Goal: Participate in discussion: Engage in conversation with other users on a specific topic

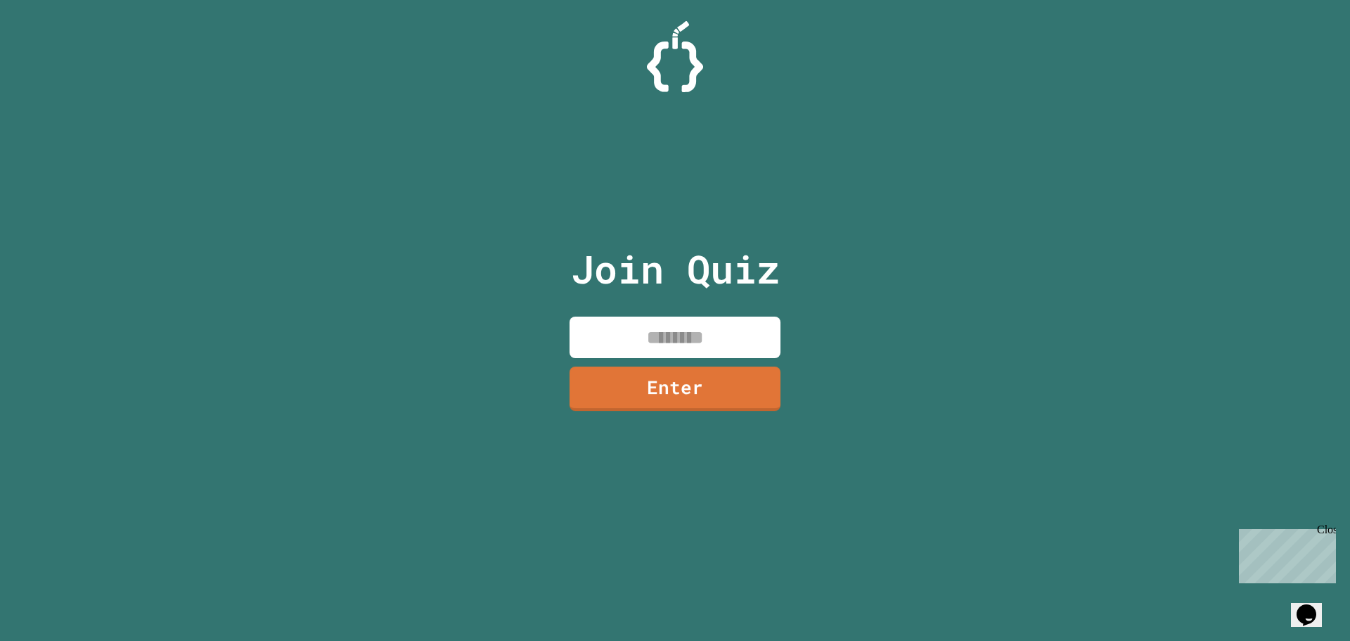
click at [736, 278] on p "Join Quiz" at bounding box center [675, 269] width 209 height 58
click at [731, 341] on input at bounding box center [675, 336] width 211 height 41
type input "********"
click at [723, 388] on link "Enter" at bounding box center [675, 388] width 211 height 44
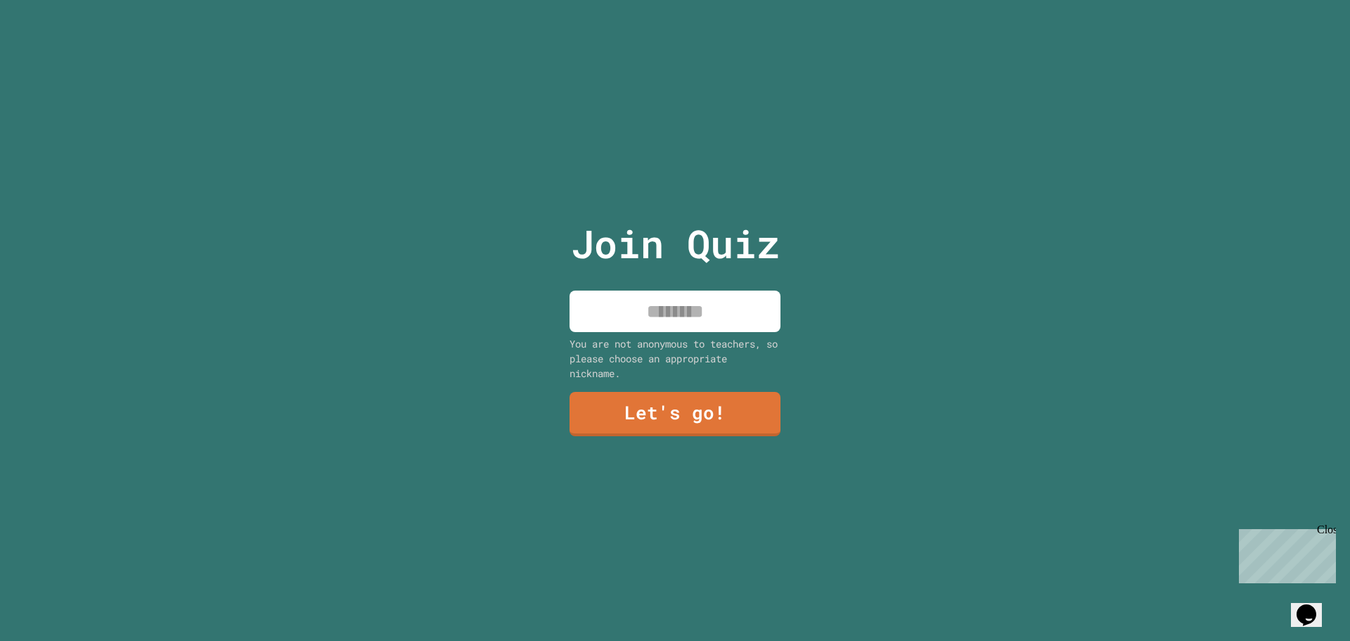
drag, startPoint x: 731, startPoint y: 340, endPoint x: 732, endPoint y: 307, distance: 33.1
click at [732, 338] on div "You are not anonymous to teachers, so please choose an appropriate nickname." at bounding box center [675, 358] width 211 height 44
click at [732, 307] on input at bounding box center [675, 310] width 211 height 41
type input "*****"
click at [715, 442] on div "Join Quiz ***** You are not anonymous to teachers, so please choose an appropri…" at bounding box center [675, 320] width 237 height 641
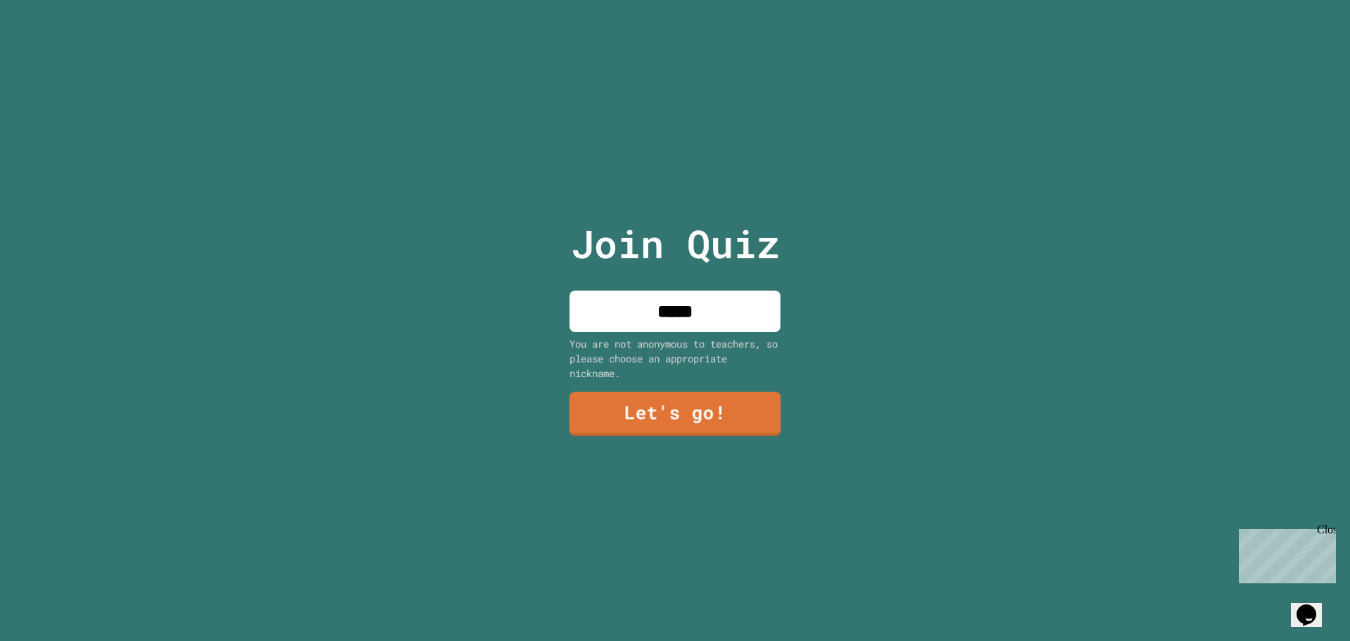
click at [723, 414] on link "Let's go!" at bounding box center [676, 414] width 212 height 44
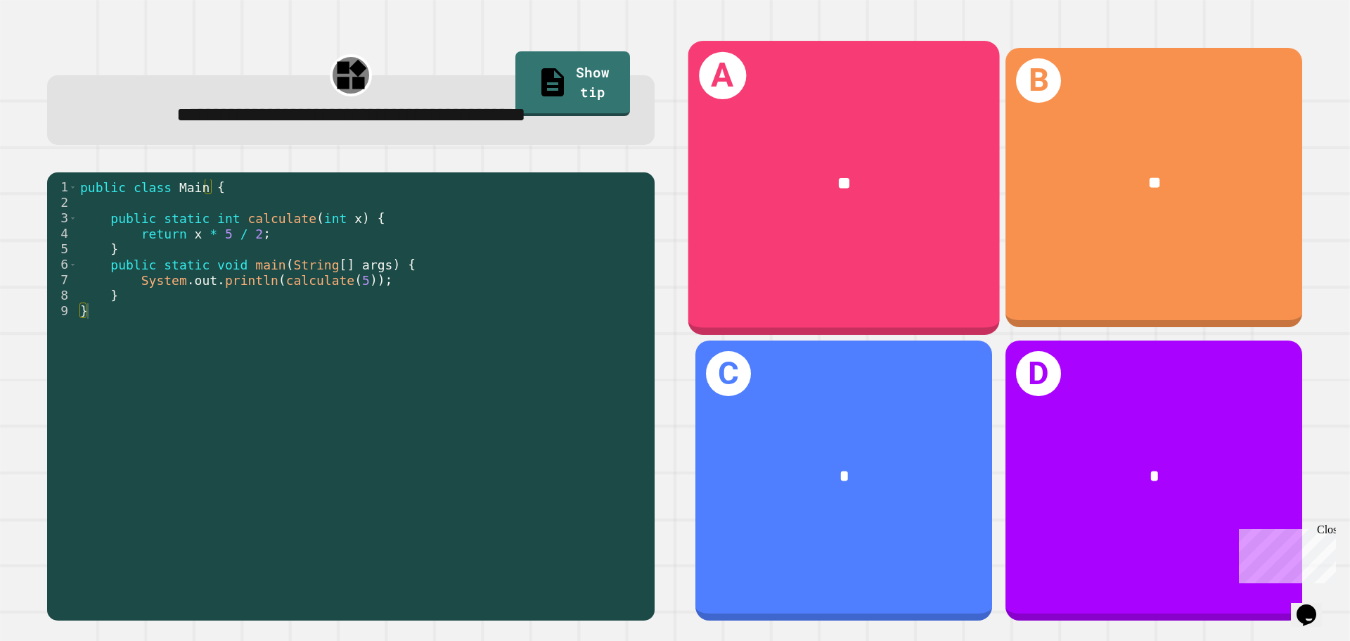
click at [725, 227] on div "A **" at bounding box center [843, 187] width 311 height 293
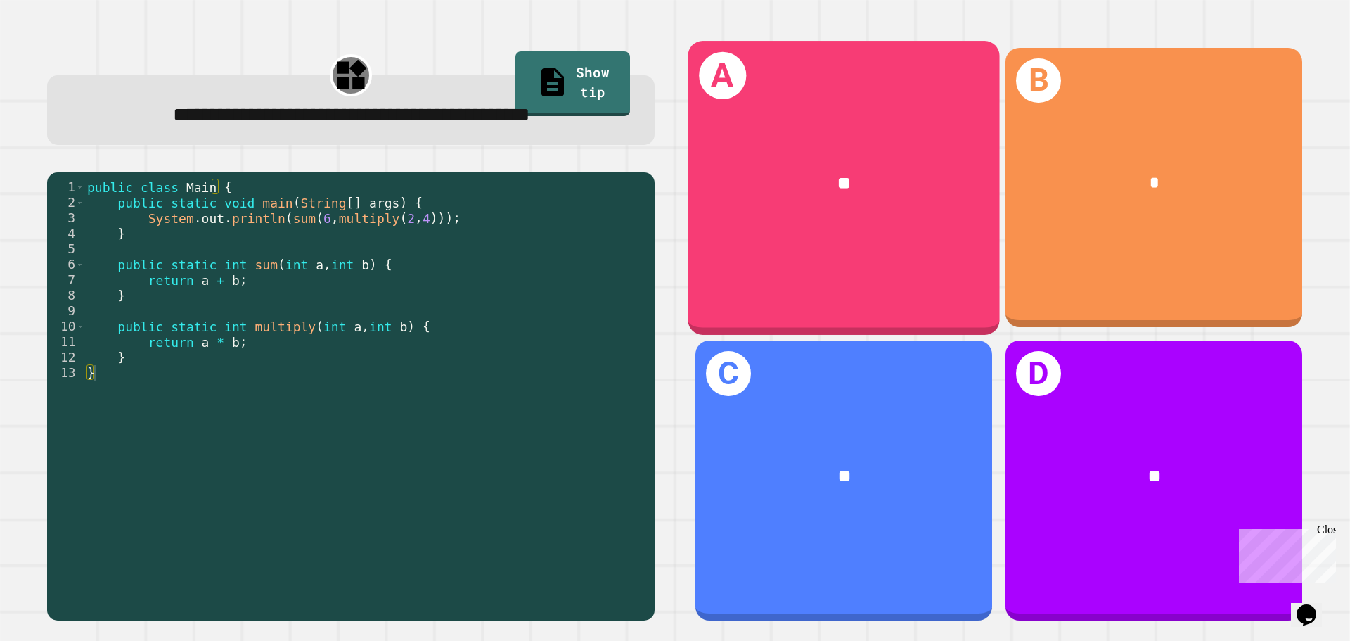
click at [845, 207] on div "**" at bounding box center [843, 183] width 311 height 94
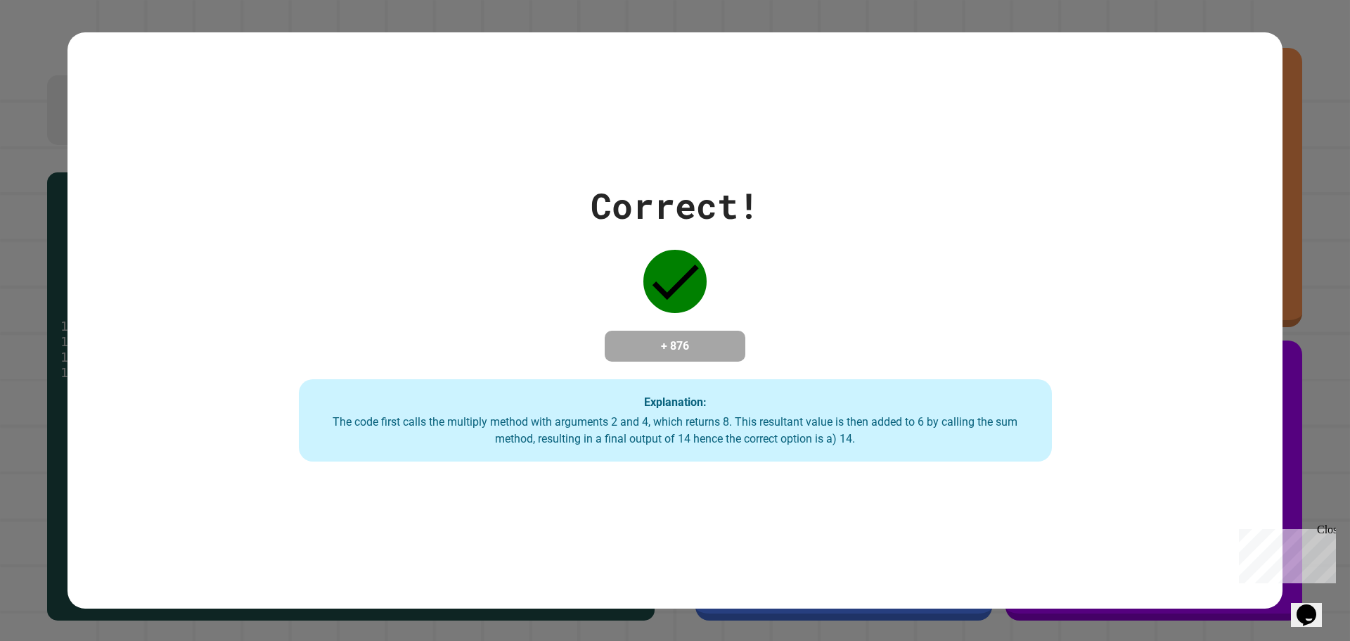
click at [773, 272] on div "Correct! + 876 Explanation: The code first calls the multiply method with argum…" at bounding box center [675, 320] width 1076 height 283
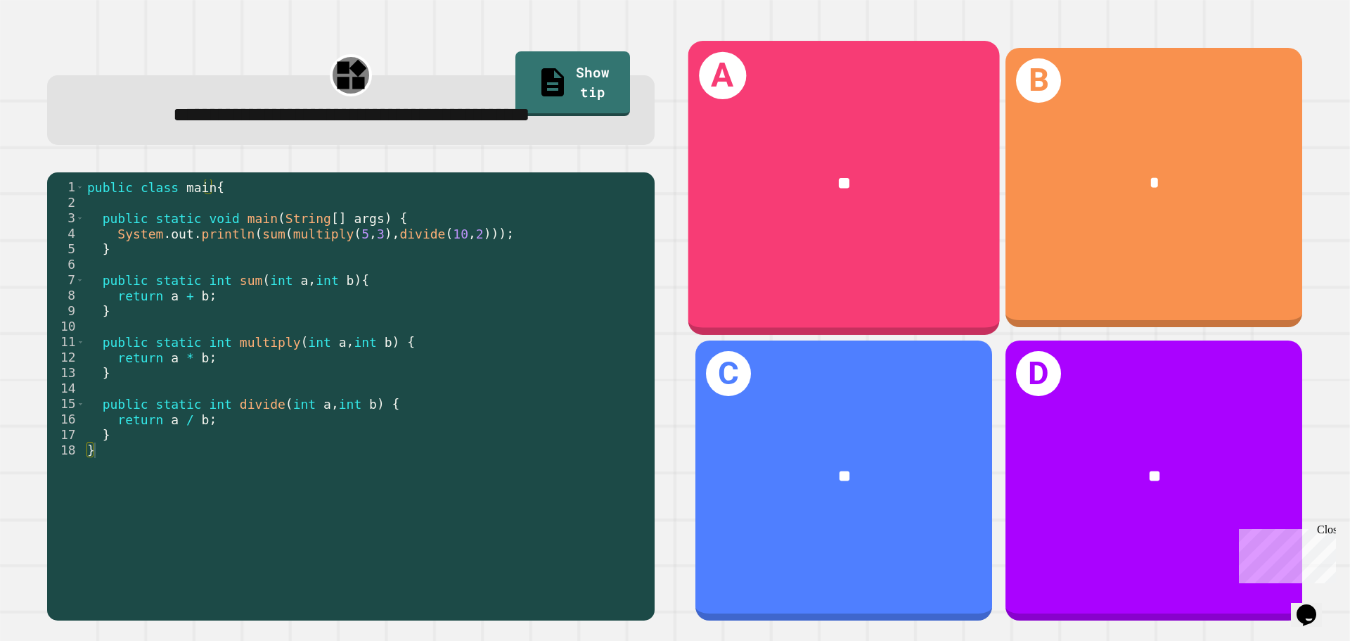
click at [754, 224] on div "**" at bounding box center [843, 183] width 311 height 94
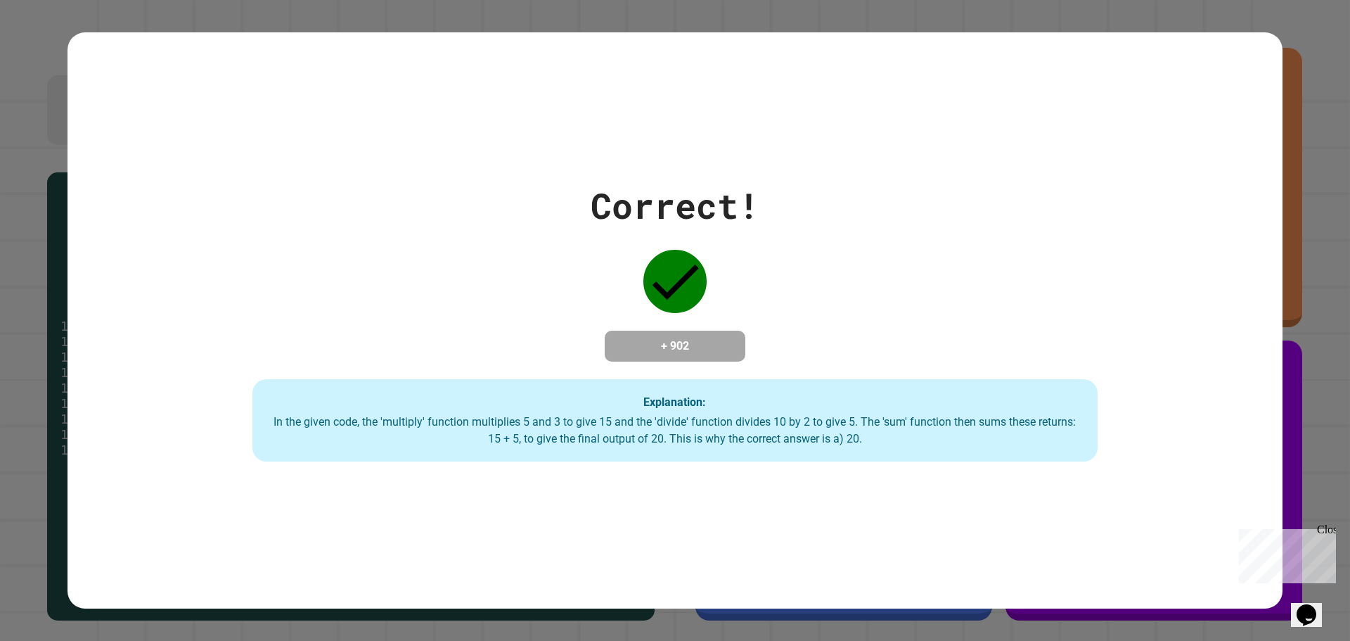
click at [768, 198] on div "Correct! + 902 Explanation: In the given code, the 'multiply' function multipli…" at bounding box center [675, 320] width 1207 height 283
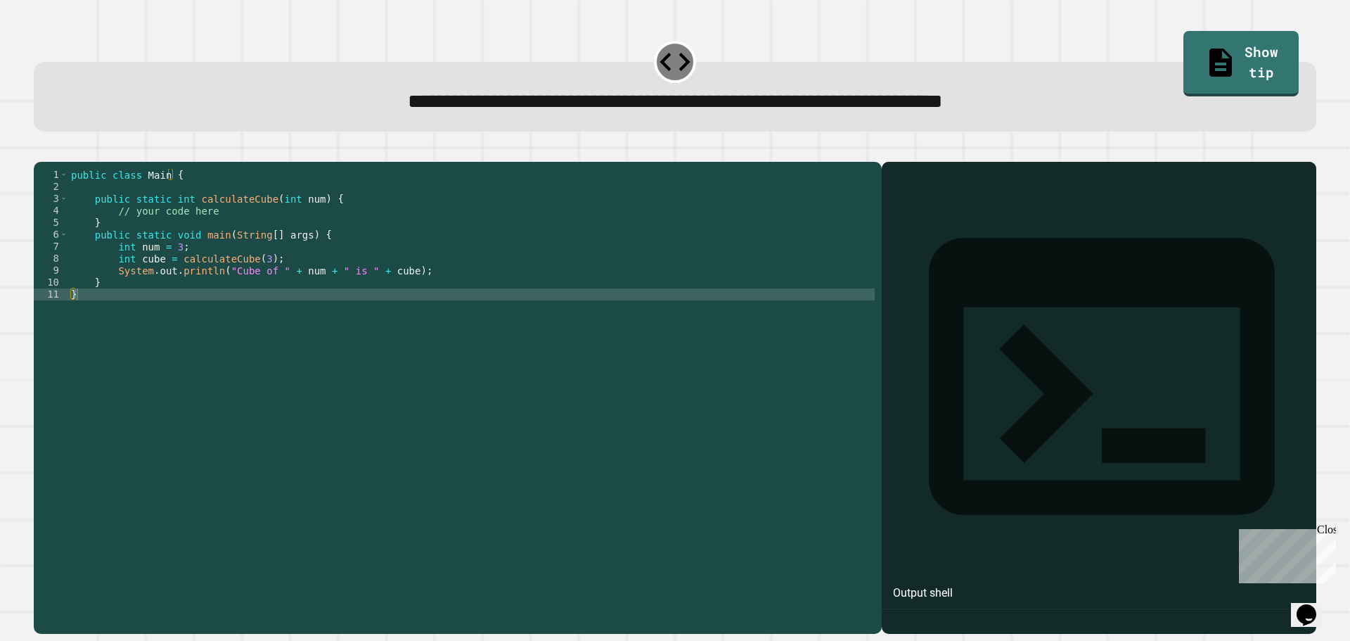
click at [281, 284] on div "public class Main { public static int calculateCube ( int num ) { // your code …" at bounding box center [471, 384] width 806 height 430
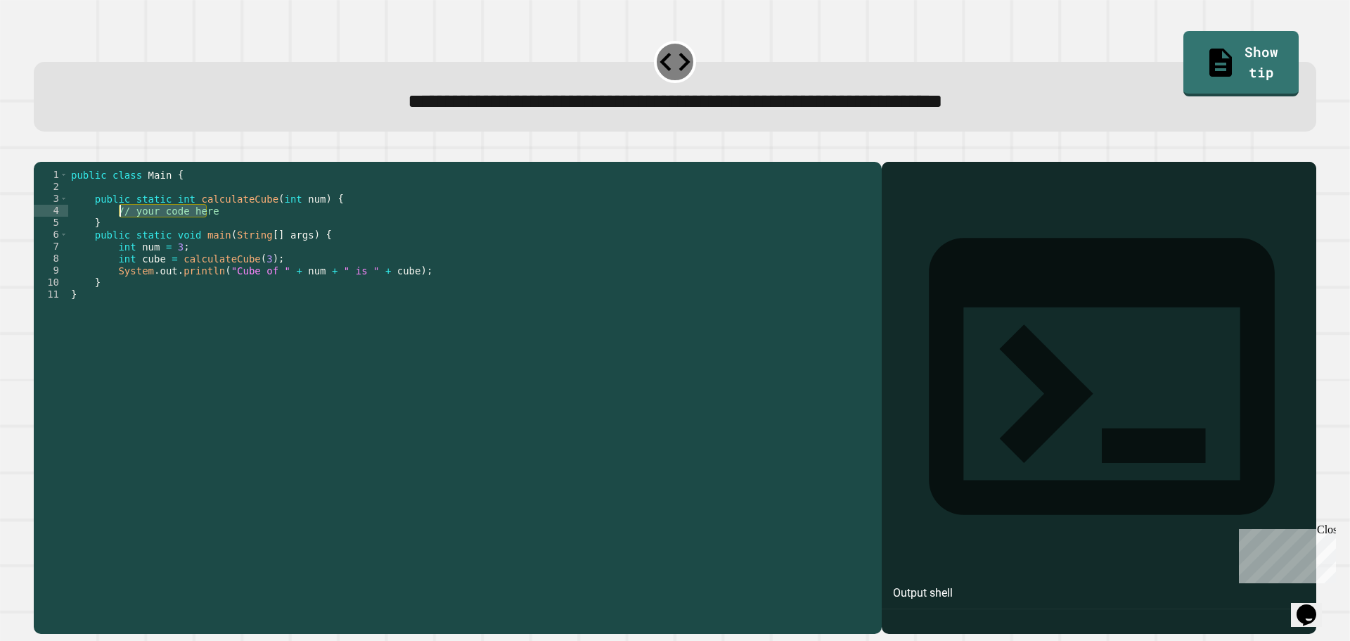
drag, startPoint x: 231, startPoint y: 231, endPoint x: 121, endPoint y: 236, distance: 109.8
click at [121, 236] on div "public class Main { public static int calculateCube ( int num ) { // your code …" at bounding box center [471, 384] width 806 height 430
click at [112, 232] on div "public class Main { public static int calculateCube ( int num ) { // your code …" at bounding box center [471, 384] width 806 height 430
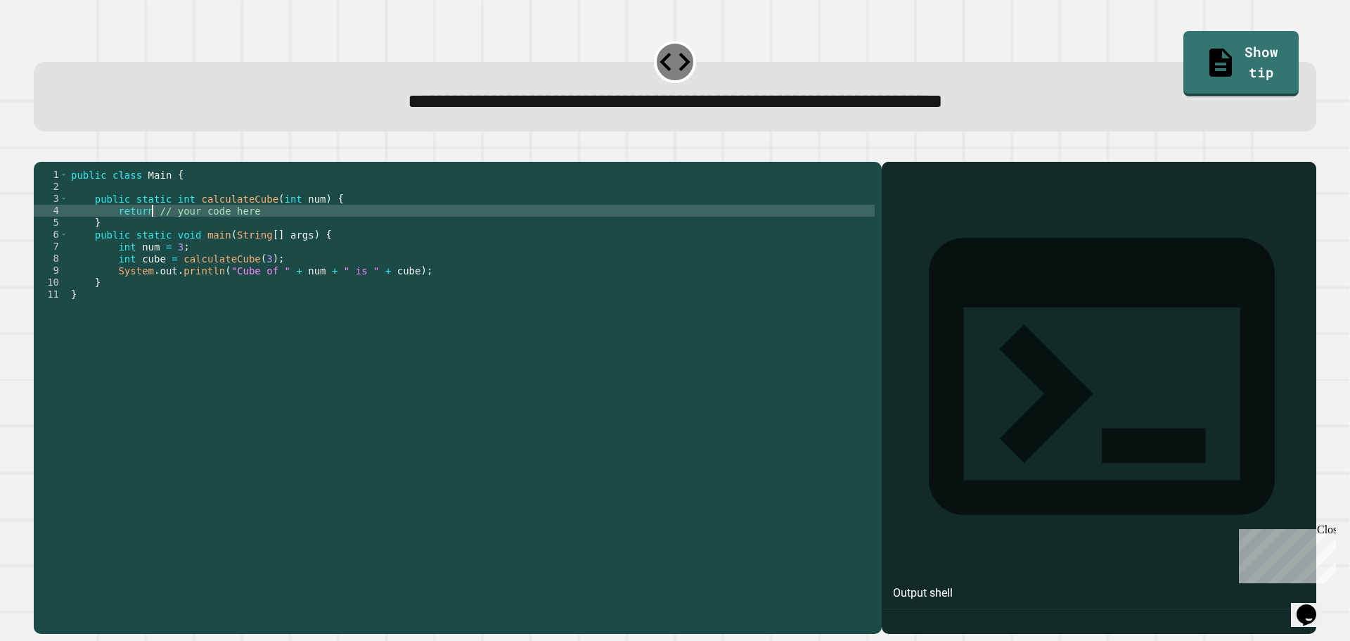
scroll to position [0, 6]
click at [108, 227] on div "public class Main { public static int calculateCube ( int num ) { return num //…" at bounding box center [471, 384] width 806 height 430
click at [111, 232] on div "public class Main { public static int calculateCube ( int num ) { return num //…" at bounding box center [471, 384] width 806 height 430
click at [113, 233] on div "public class Main { public static int calculateCube ( int num ) { return num //…" at bounding box center [471, 384] width 806 height 430
type textarea "**********"
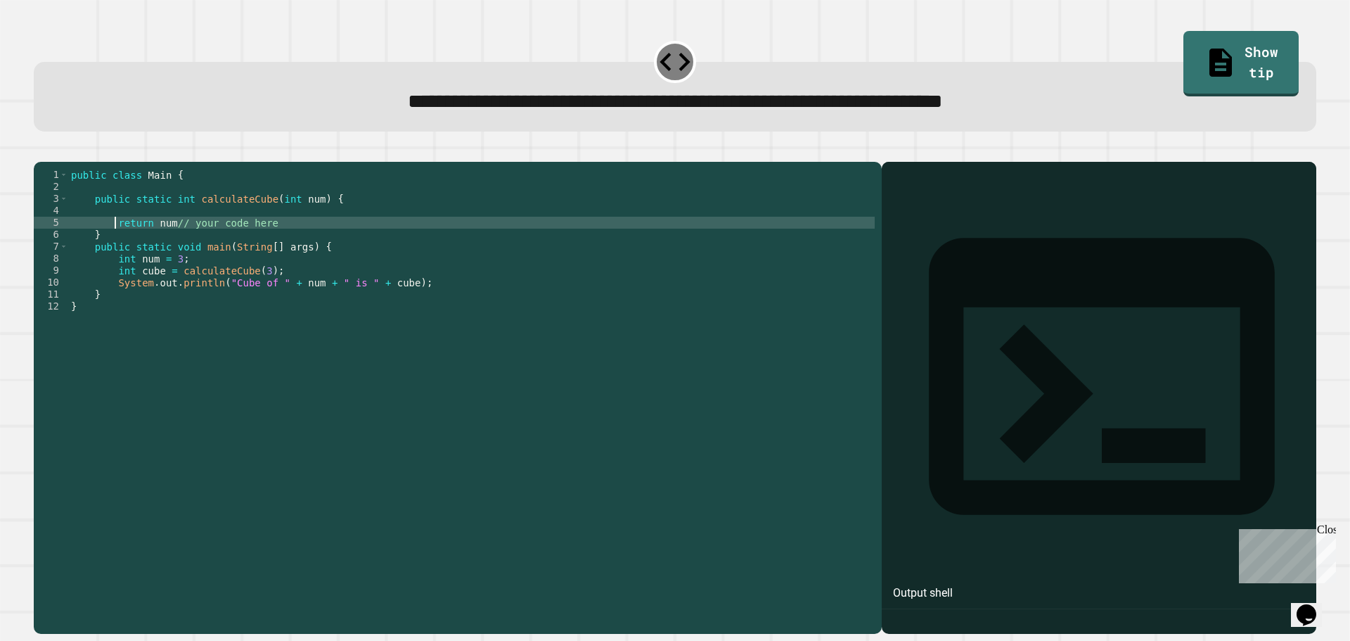
click at [122, 232] on div "public class Main { public static int calculateCube ( int num ) { return num //…" at bounding box center [471, 384] width 806 height 430
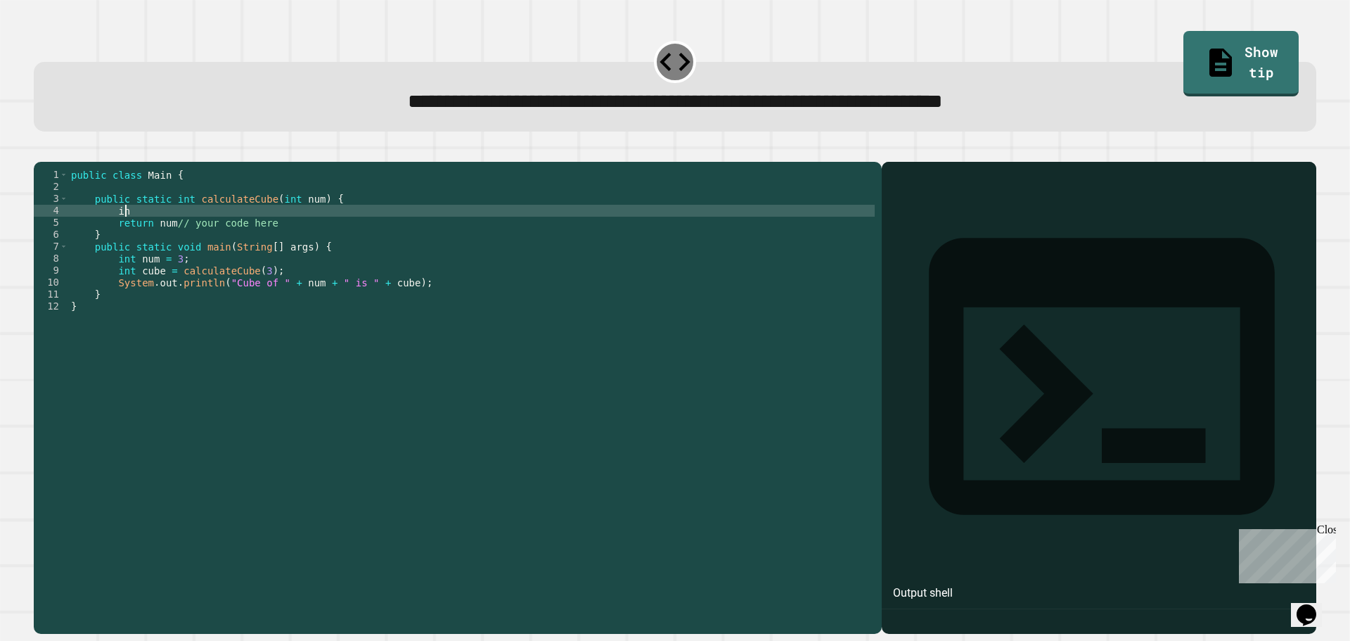
type textarea "*"
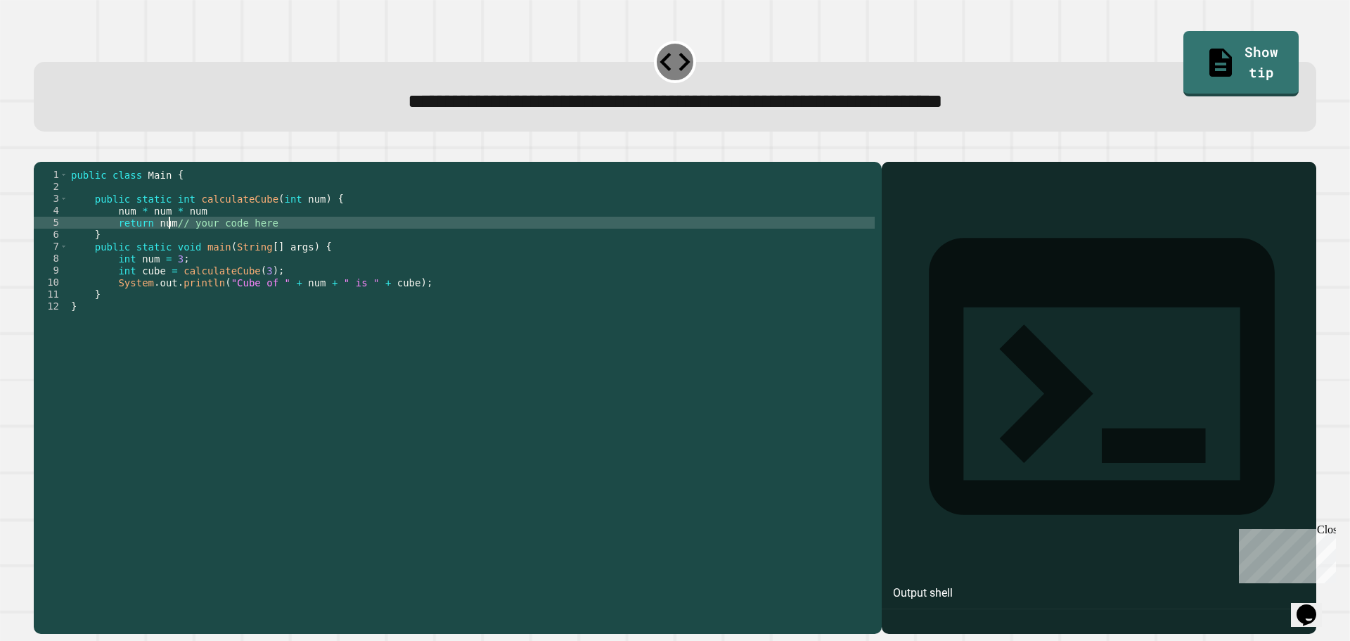
click at [167, 246] on div "public class Main { public static int calculateCube ( int num ) { num * num * n…" at bounding box center [471, 384] width 806 height 430
click at [202, 229] on div "public class Main { public static int calculateCube ( int num ) { num * num * n…" at bounding box center [471, 384] width 806 height 430
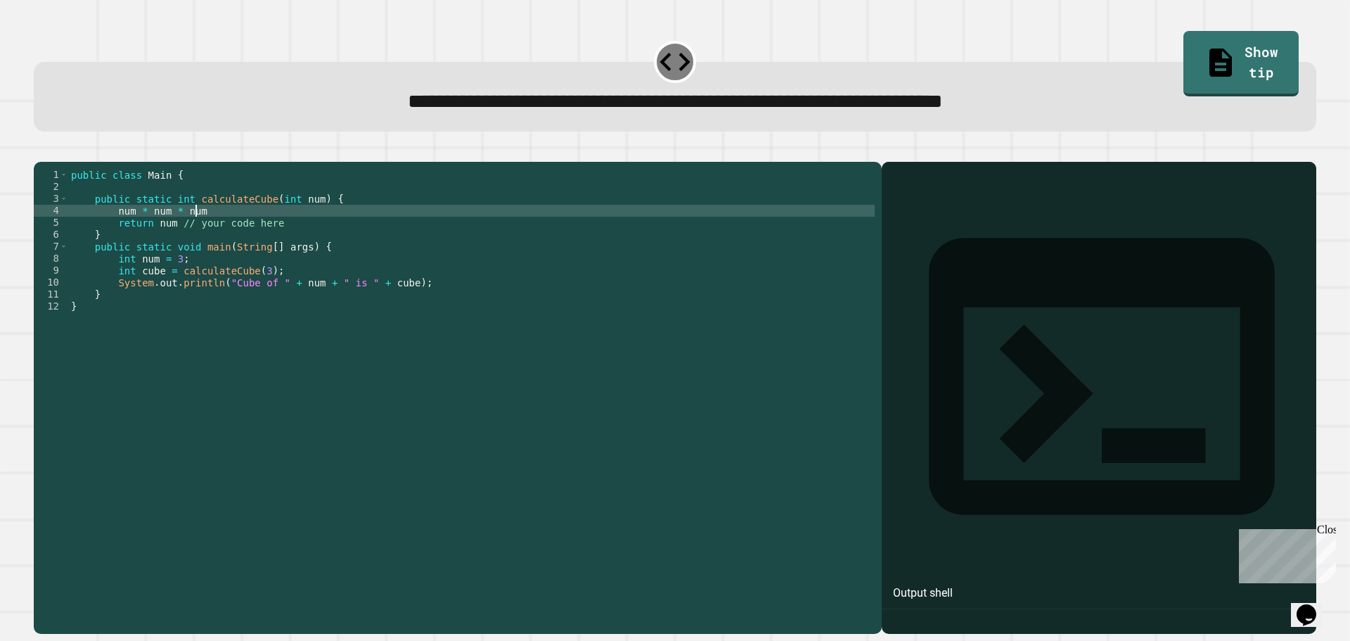
click at [113, 229] on div "public class Main { public static int calculateCube ( int num ) { num * num * n…" at bounding box center [471, 384] width 806 height 430
click at [213, 230] on div "public class Main { public static int calculateCube ( int num ) { num * num * n…" at bounding box center [471, 384] width 806 height 430
click at [115, 233] on div "public class Main { public static int calculateCube ( int num ) { num * num * n…" at bounding box center [471, 384] width 806 height 430
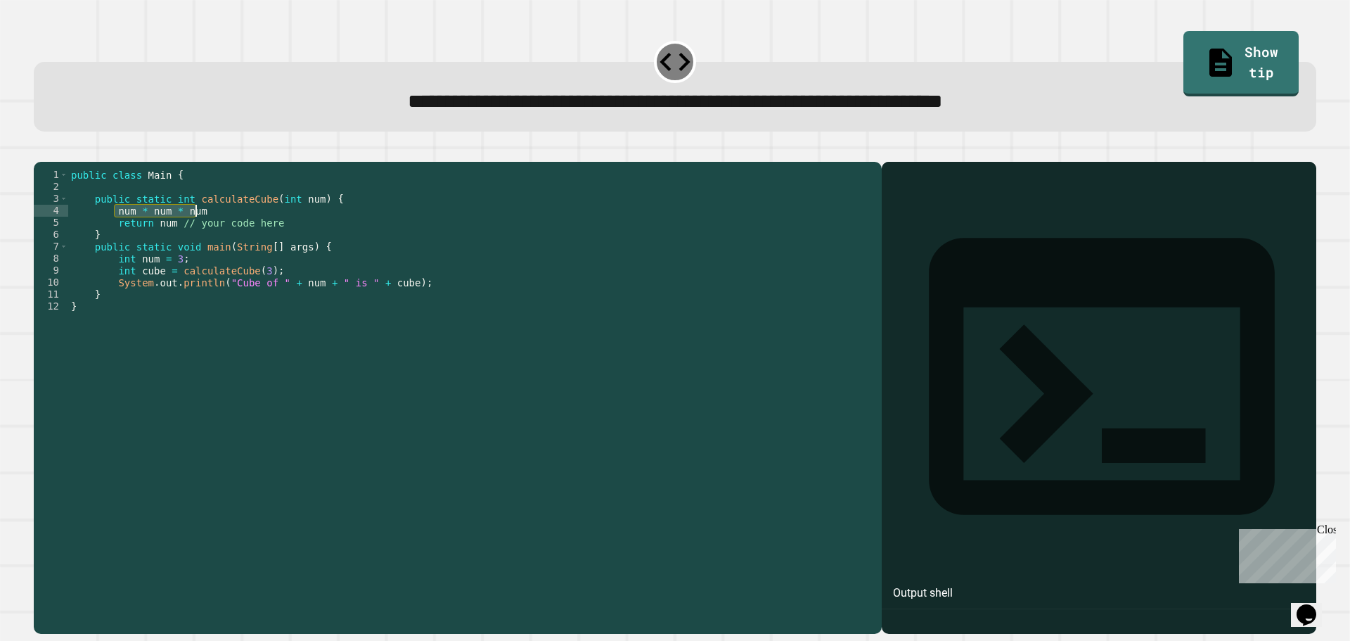
drag, startPoint x: 115, startPoint y: 233, endPoint x: 214, endPoint y: 227, distance: 99.3
click at [214, 227] on div "public class Main { public static int calculateCube ( int num ) { num * num * n…" at bounding box center [471, 384] width 806 height 430
click at [214, 227] on div "public class Main { public static int calculateCube ( int num ) { num * num * n…" at bounding box center [471, 372] width 806 height 406
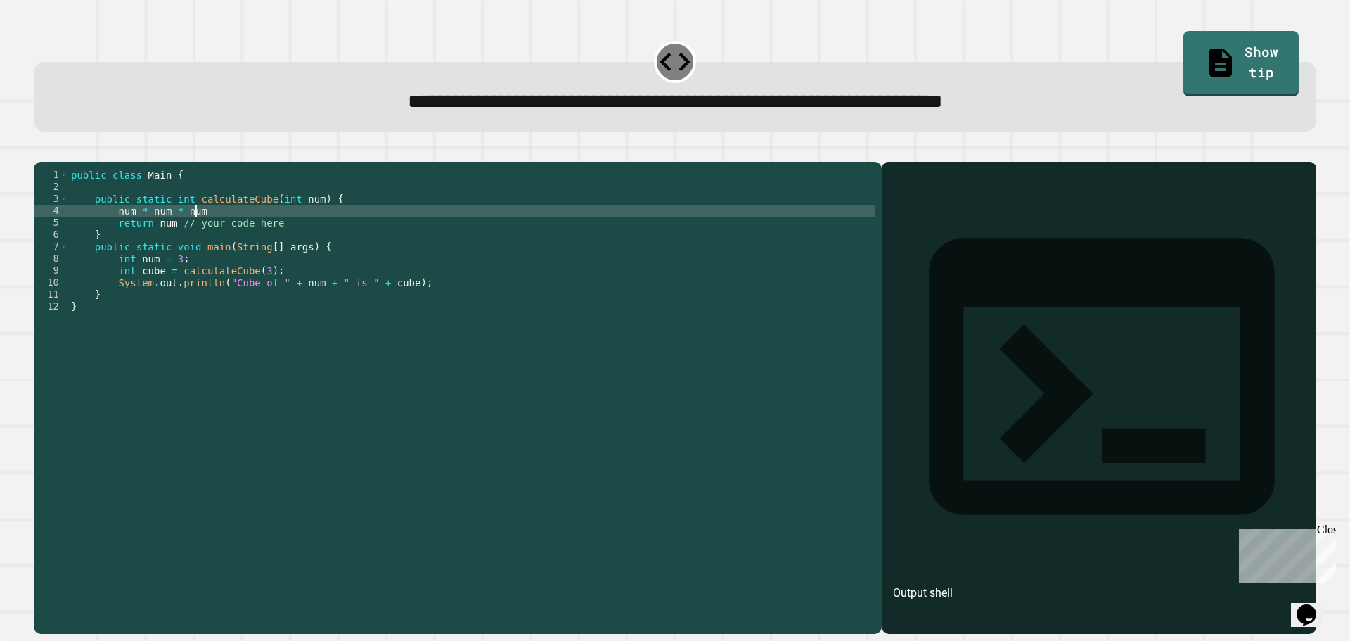
click at [117, 233] on div "public class Main { public static int calculateCube ( int num ) { num * num * n…" at bounding box center [471, 384] width 806 height 430
click at [113, 233] on div "public class Main { public static int calculateCube ( int num ) { num * num * n…" at bounding box center [471, 384] width 806 height 430
click at [212, 229] on div "public class Main { public static int calculateCube ( int num ) { num * num * n…" at bounding box center [471, 384] width 806 height 430
click at [167, 246] on div "public class Main { public static int calculateCube ( int num ) { num * num * n…" at bounding box center [471, 384] width 806 height 430
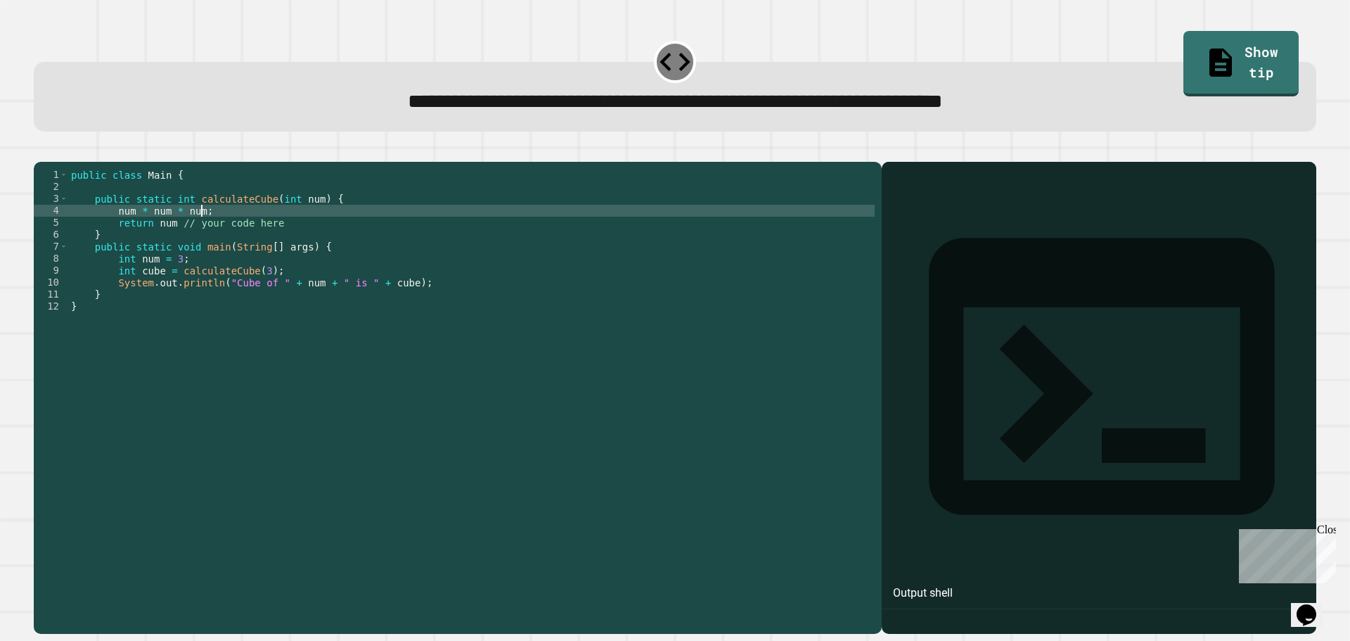
click at [205, 233] on div "public class Main { public static int calculateCube ( int num ) { num * num * n…" at bounding box center [471, 384] width 806 height 430
click at [171, 245] on div "public class Main { public static int calculateCube ( int num ) { num * num * n…" at bounding box center [471, 384] width 806 height 430
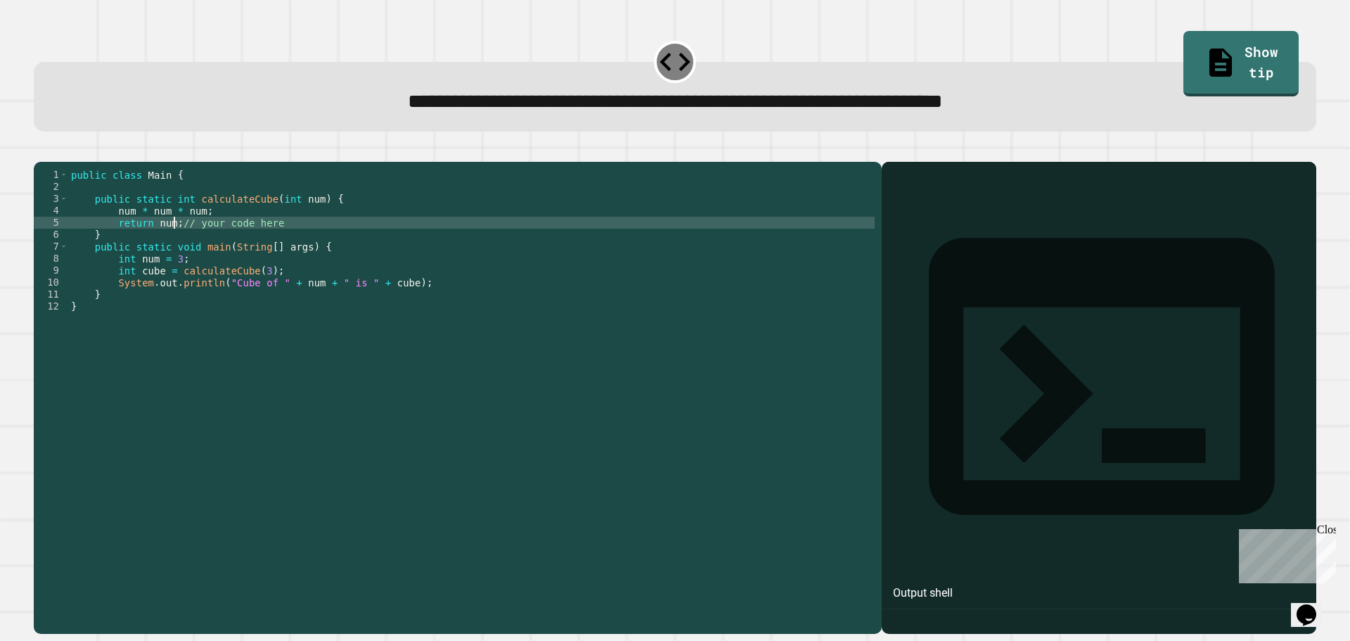
scroll to position [0, 7]
click at [41, 150] on icon "button" at bounding box center [41, 150] width 0 height 0
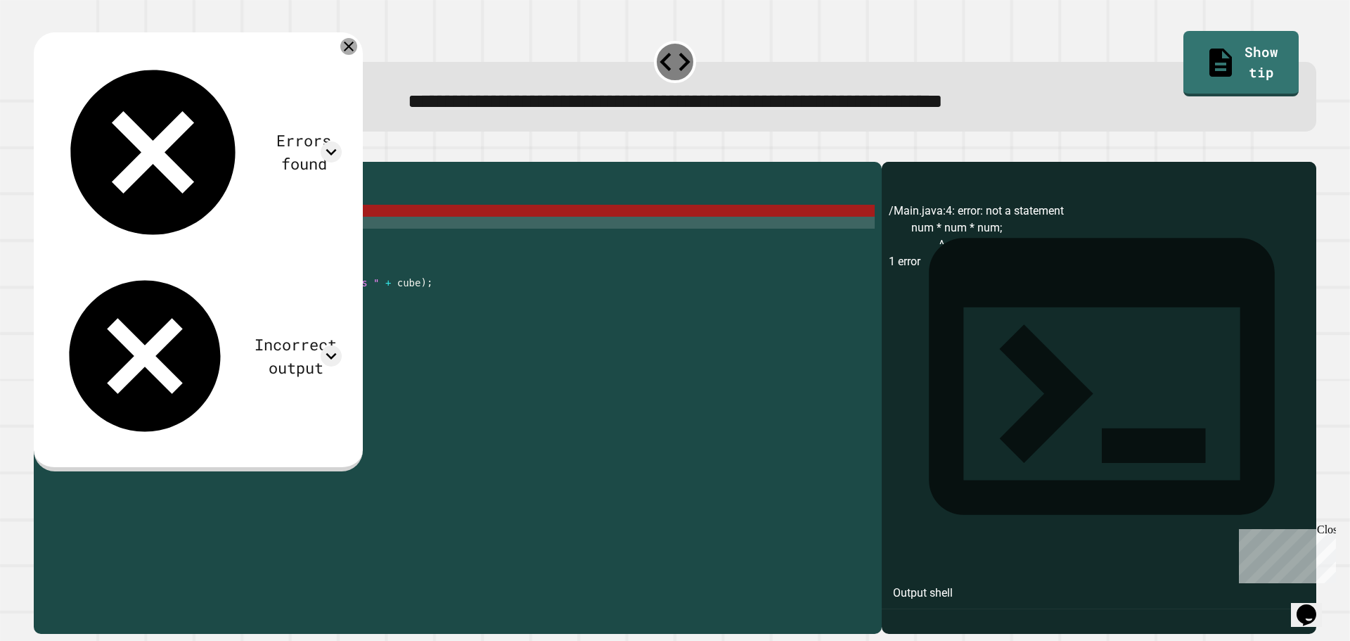
click at [357, 52] on icon at bounding box center [348, 46] width 17 height 17
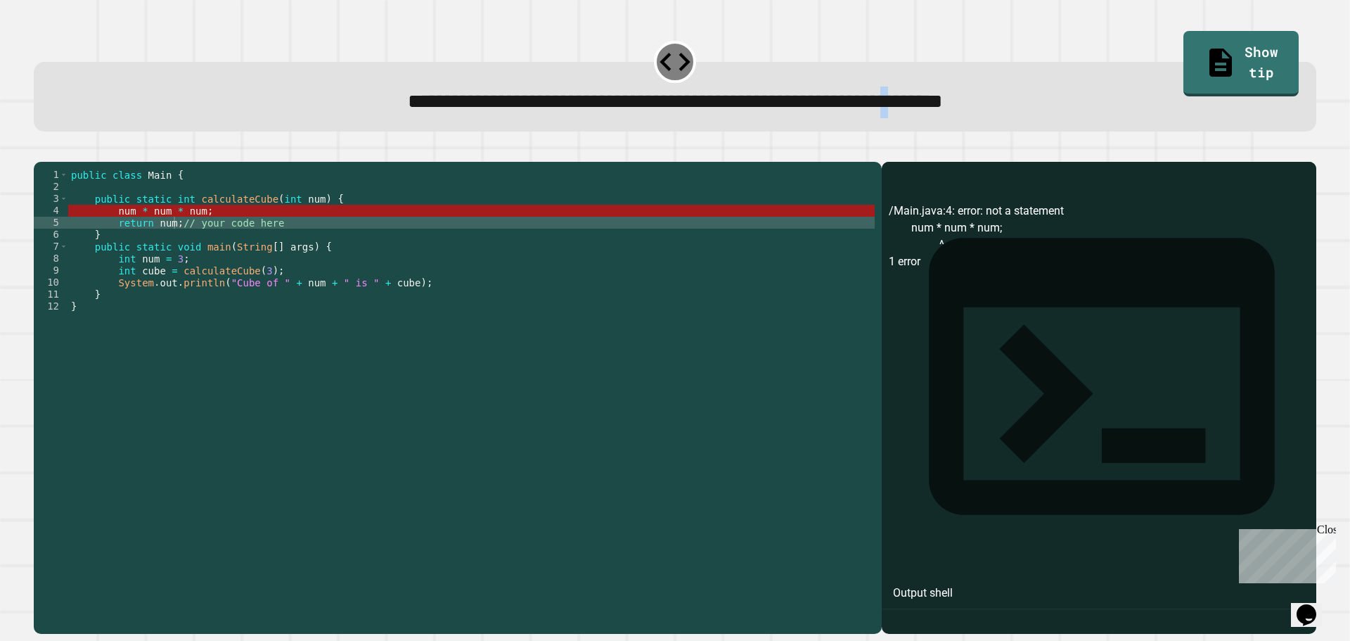
drag, startPoint x: 982, startPoint y: 99, endPoint x: 1004, endPoint y: 100, distance: 21.8
click at [943, 100] on span "**********" at bounding box center [675, 101] width 535 height 20
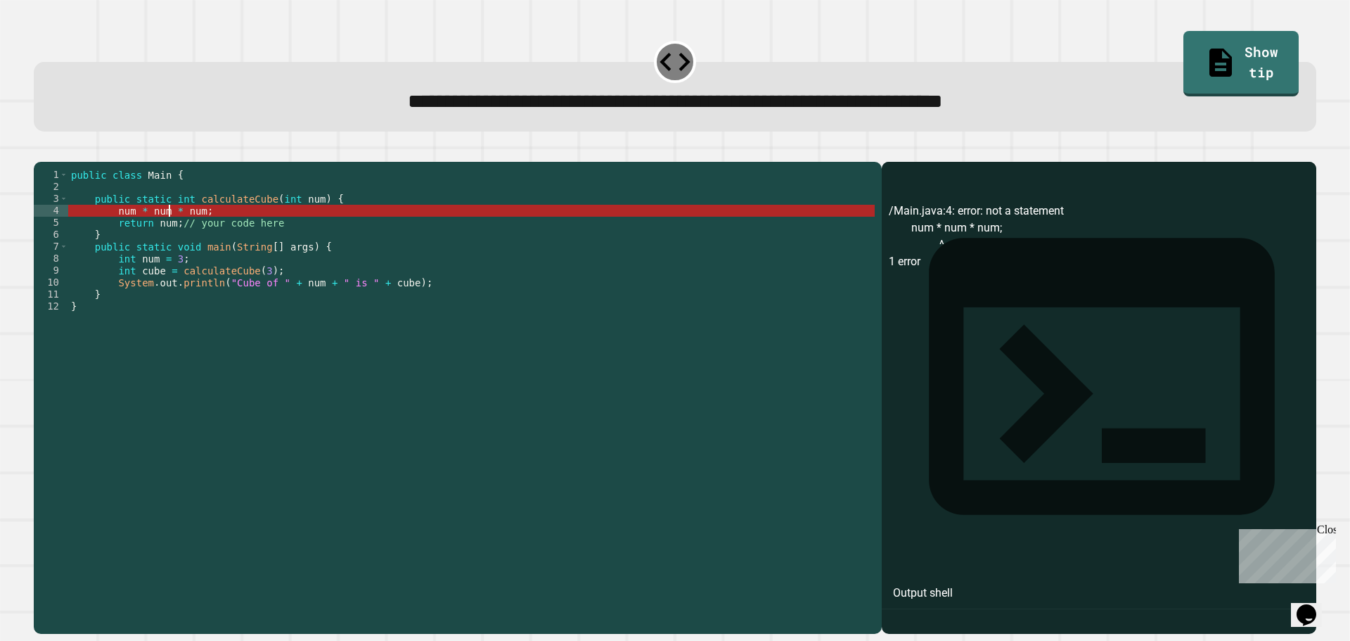
click at [169, 235] on div "public class Main { public static int calculateCube ( int num ) { num * num * n…" at bounding box center [471, 384] width 806 height 430
click at [173, 233] on div "public class Main { public static int calculateCube ( int num ) { num * num * n…" at bounding box center [471, 384] width 806 height 430
click at [247, 229] on div "public class Main { public static int calculateCube ( int num ) { num * num * n…" at bounding box center [471, 384] width 806 height 430
click at [120, 233] on div "public class Main { public static int calculateCube ( int num ) { num * num * n…" at bounding box center [471, 384] width 806 height 430
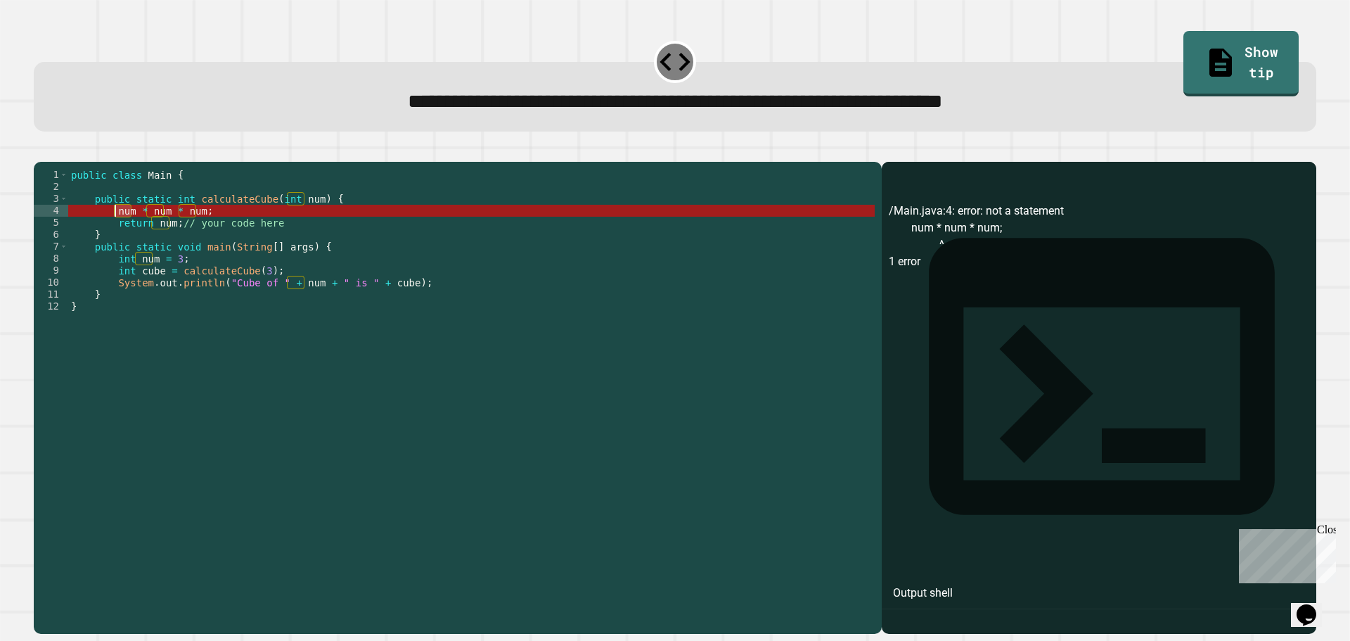
click at [116, 231] on div "public class Main { public static int calculateCube ( int num ) { num * num * n…" at bounding box center [471, 372] width 806 height 406
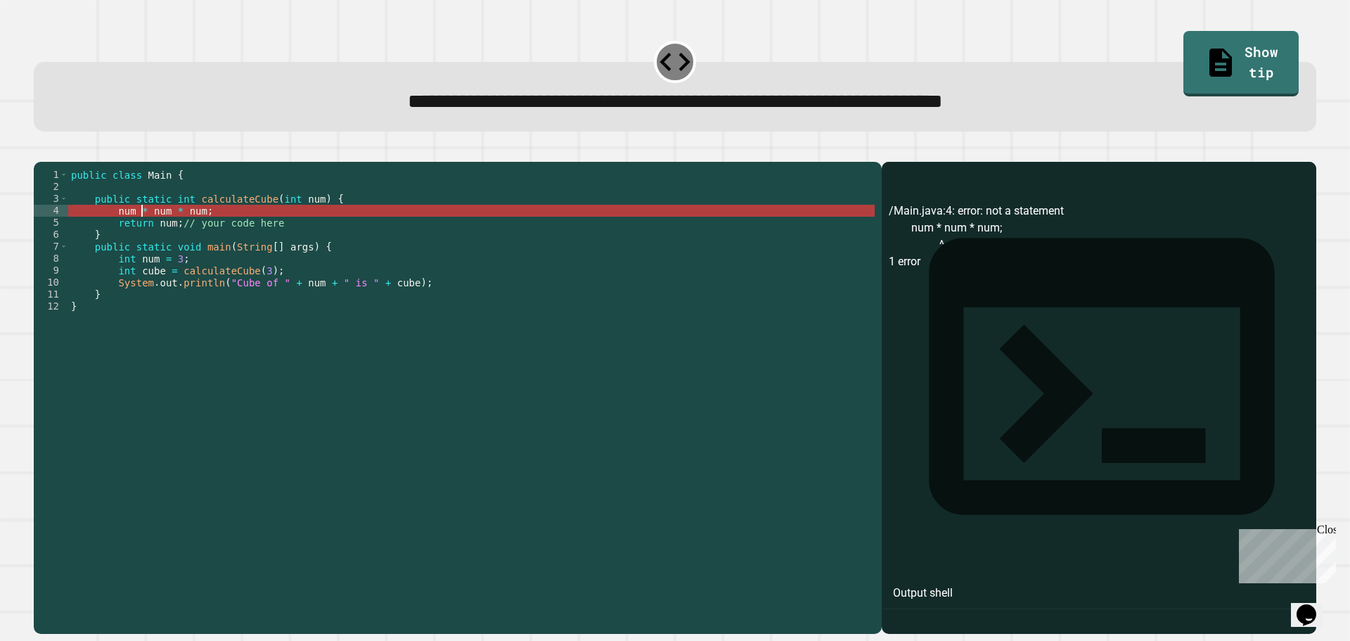
click at [109, 234] on div "public class Main { public static int calculateCube ( int num ) { num * num * n…" at bounding box center [471, 384] width 806 height 430
click at [115, 233] on div "public class Main { public static int calculateCube ( int num ) { num * num * n…" at bounding box center [471, 384] width 806 height 430
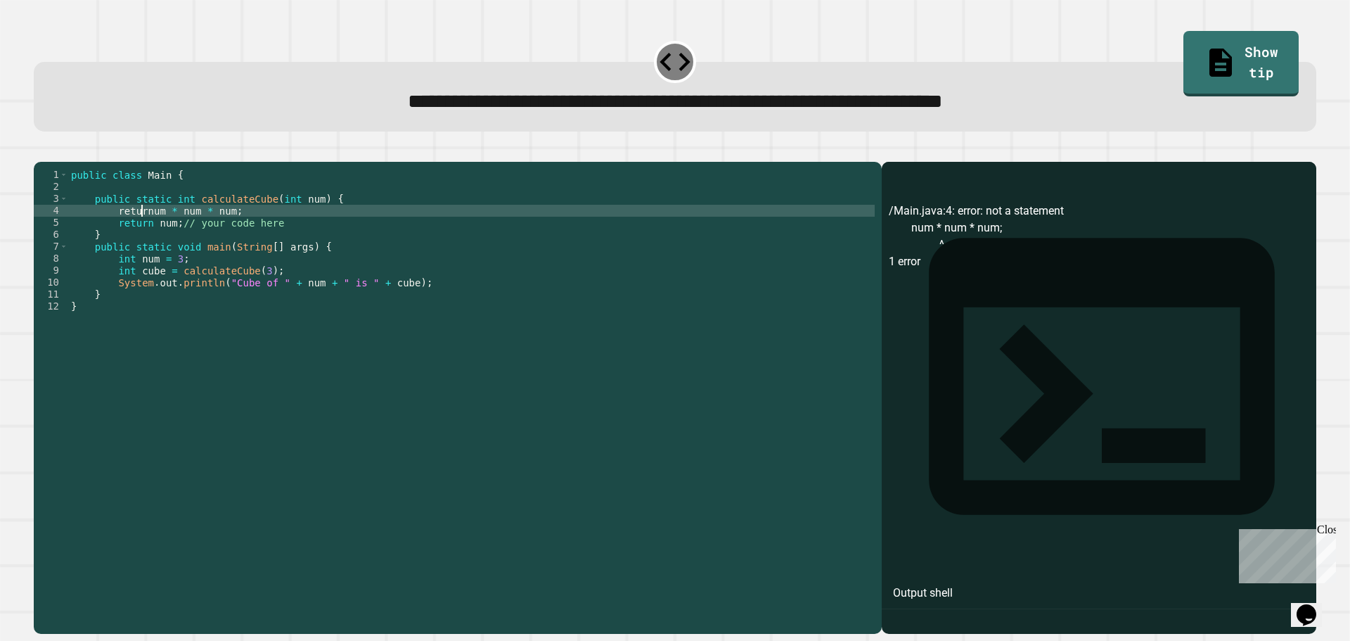
scroll to position [0, 6]
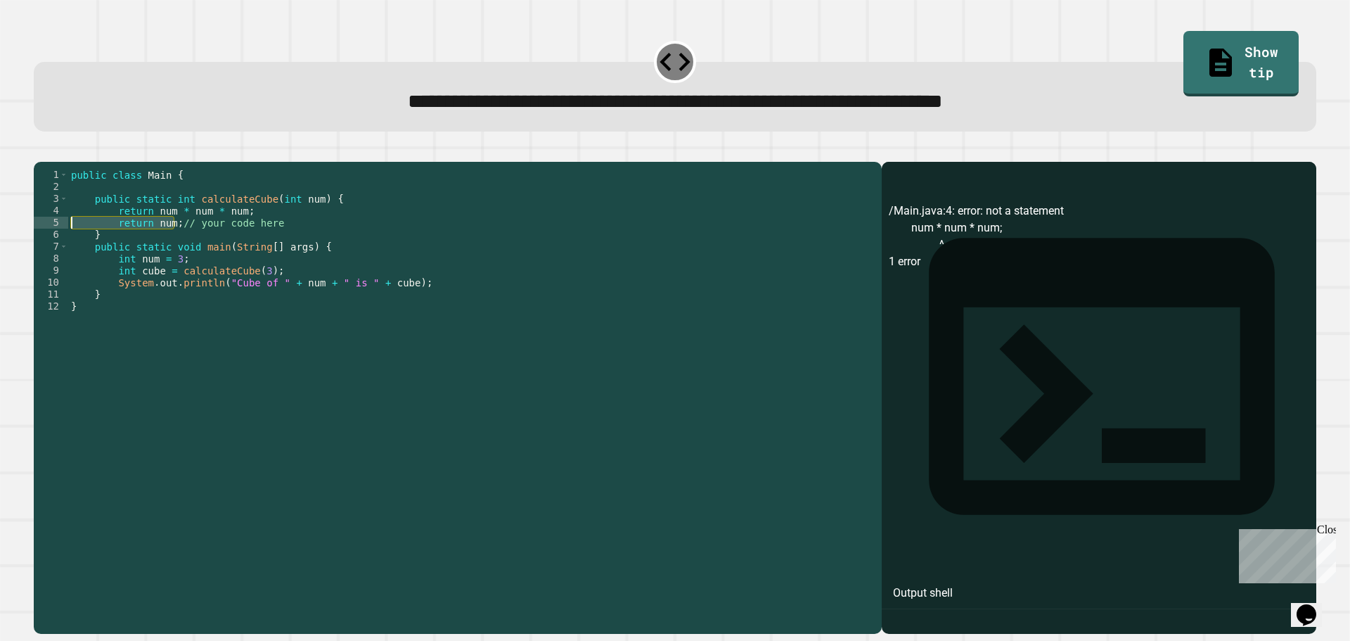
drag, startPoint x: 176, startPoint y: 240, endPoint x: 77, endPoint y: 247, distance: 99.3
click at [77, 247] on div "public class Main { public static int calculateCube ( int num ) { return num * …" at bounding box center [471, 384] width 806 height 430
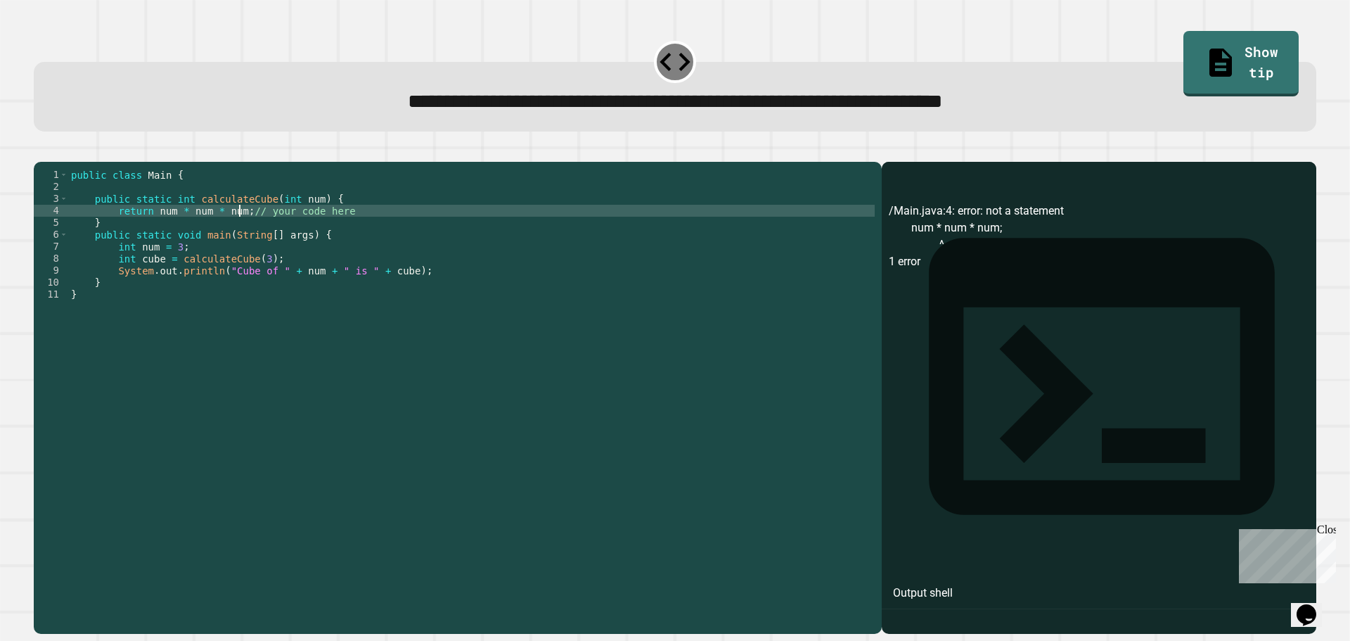
type textarea "**********"
click at [54, 162] on icon "button" at bounding box center [50, 159] width 8 height 10
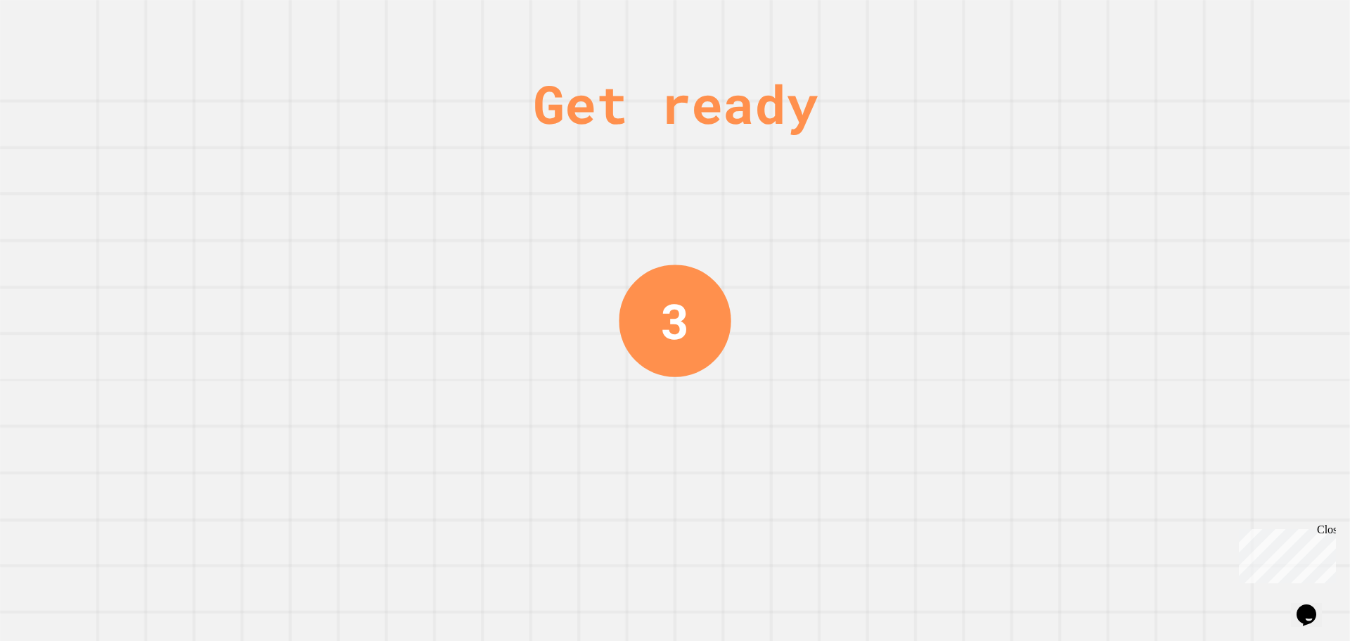
click at [793, 218] on div "Get ready 3" at bounding box center [675, 320] width 1350 height 641
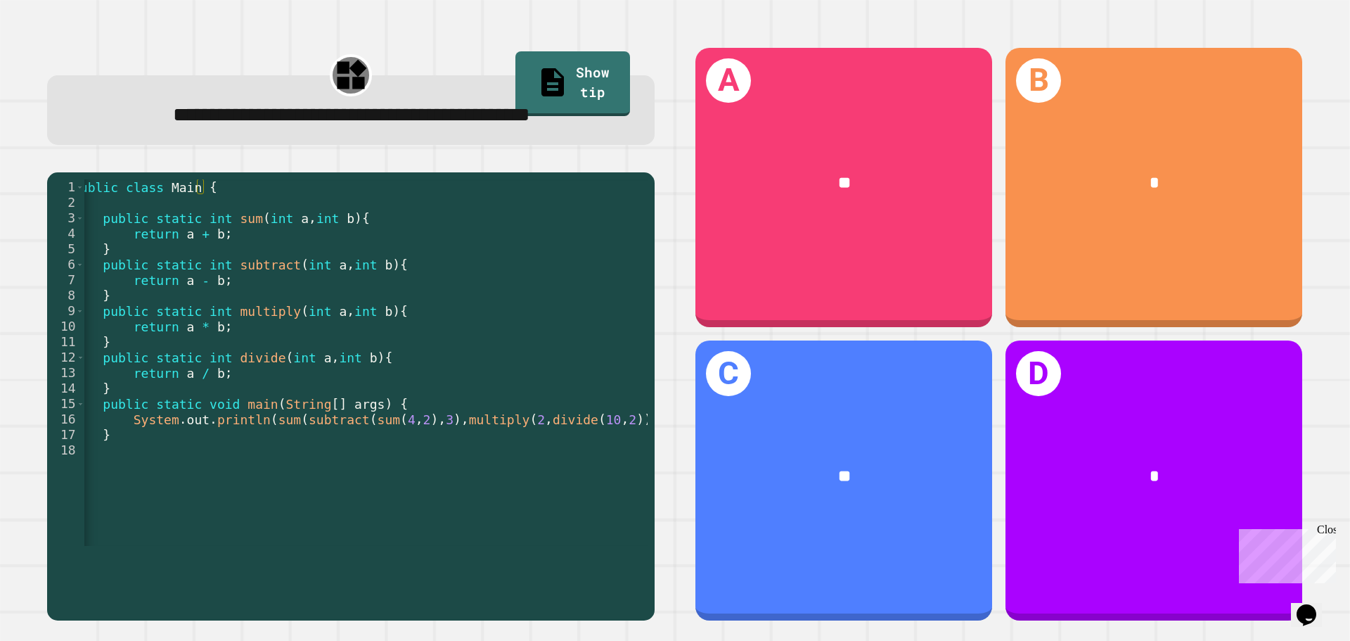
scroll to position [0, 37]
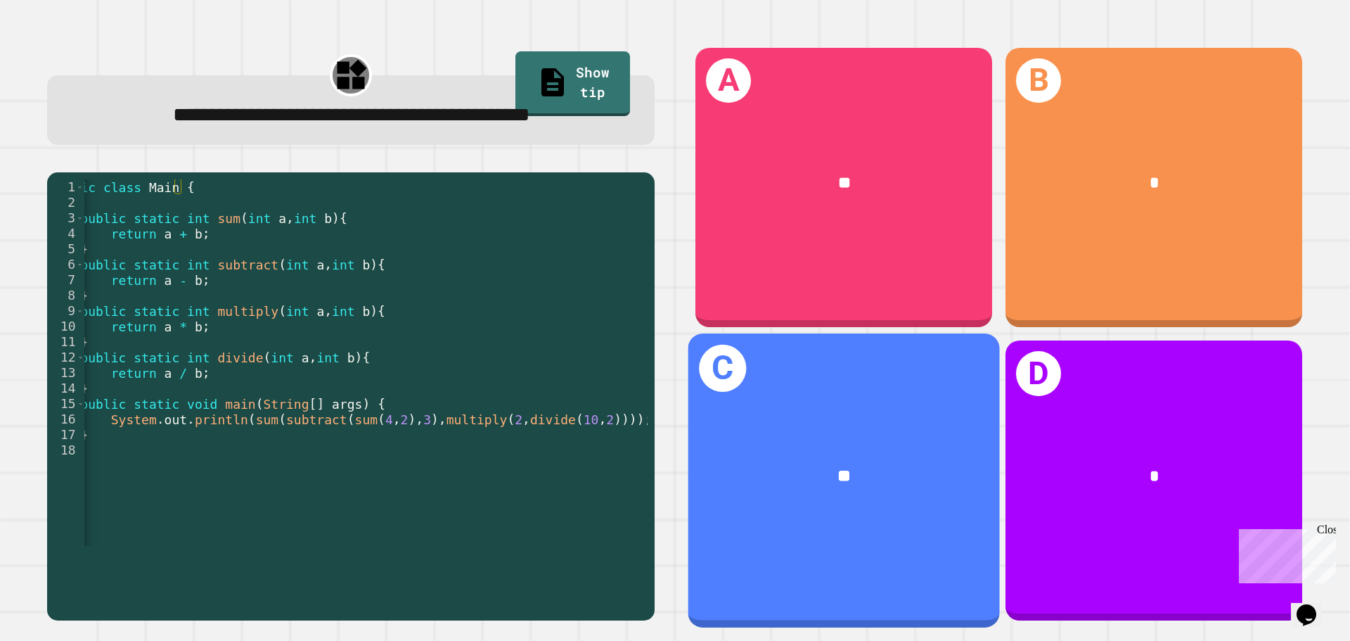
click at [856, 354] on div "C **" at bounding box center [843, 479] width 311 height 293
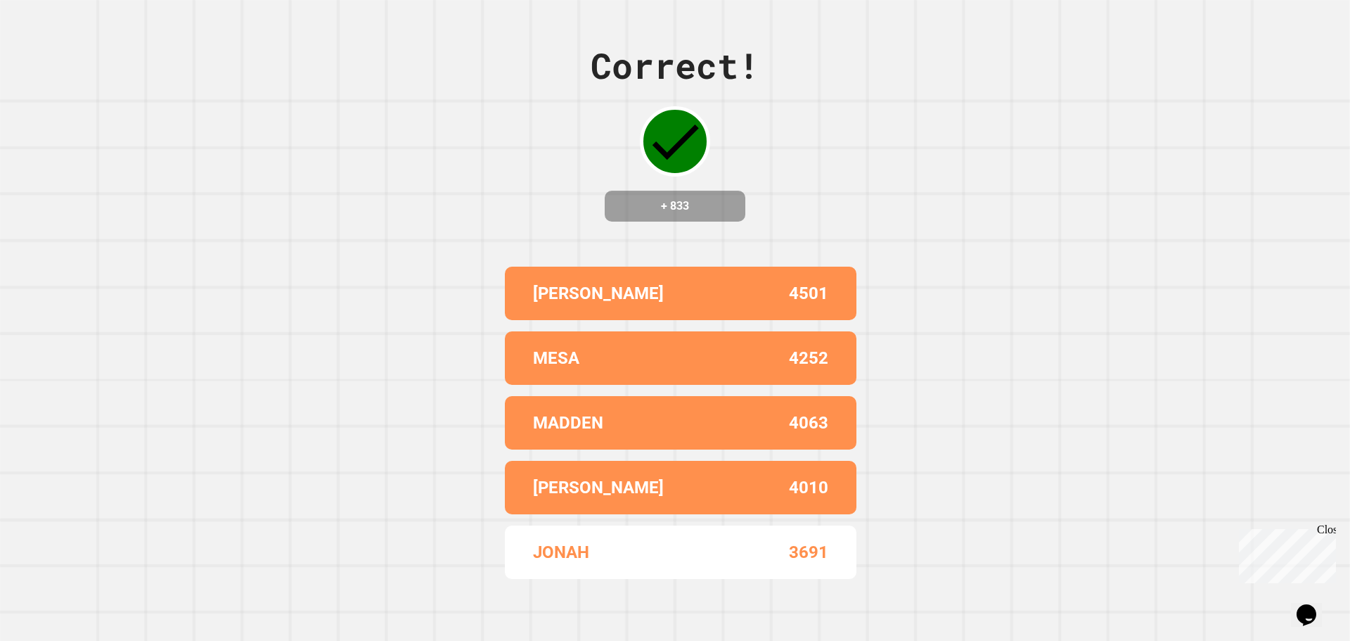
click at [980, 356] on div "Correct! + 833 [PERSON_NAME] 4501 MESA 4252 MADDEN 4063 [PERSON_NAME] 4010 [PER…" at bounding box center [675, 320] width 1350 height 641
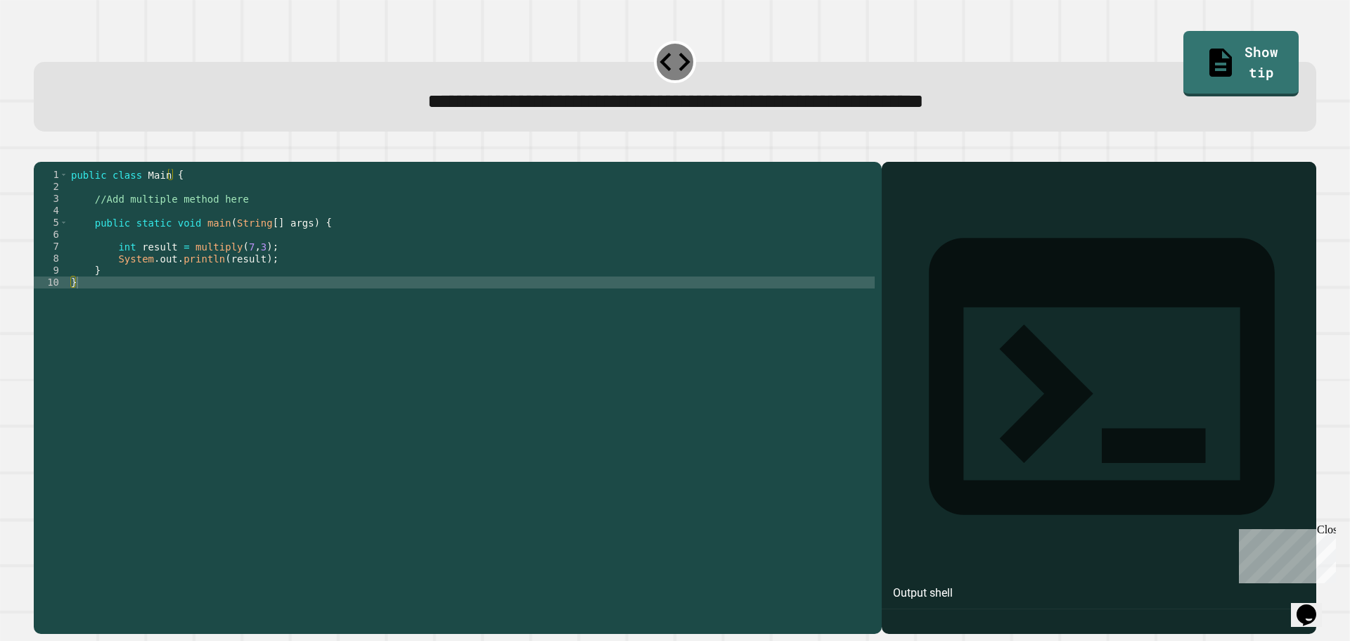
click at [269, 287] on div "public class Main { //Add multiple method here public static void main ( String…" at bounding box center [471, 384] width 806 height 430
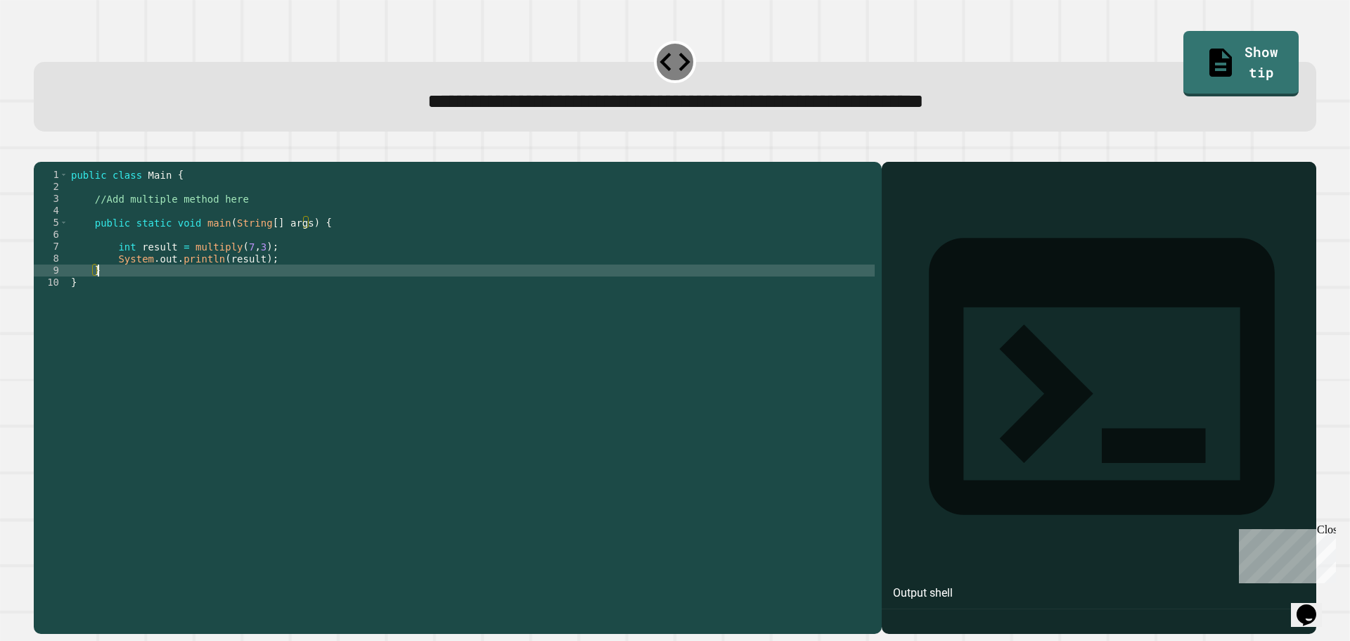
click at [285, 278] on div "public class Main { //Add multiple method here public static void main ( String…" at bounding box center [471, 384] width 806 height 430
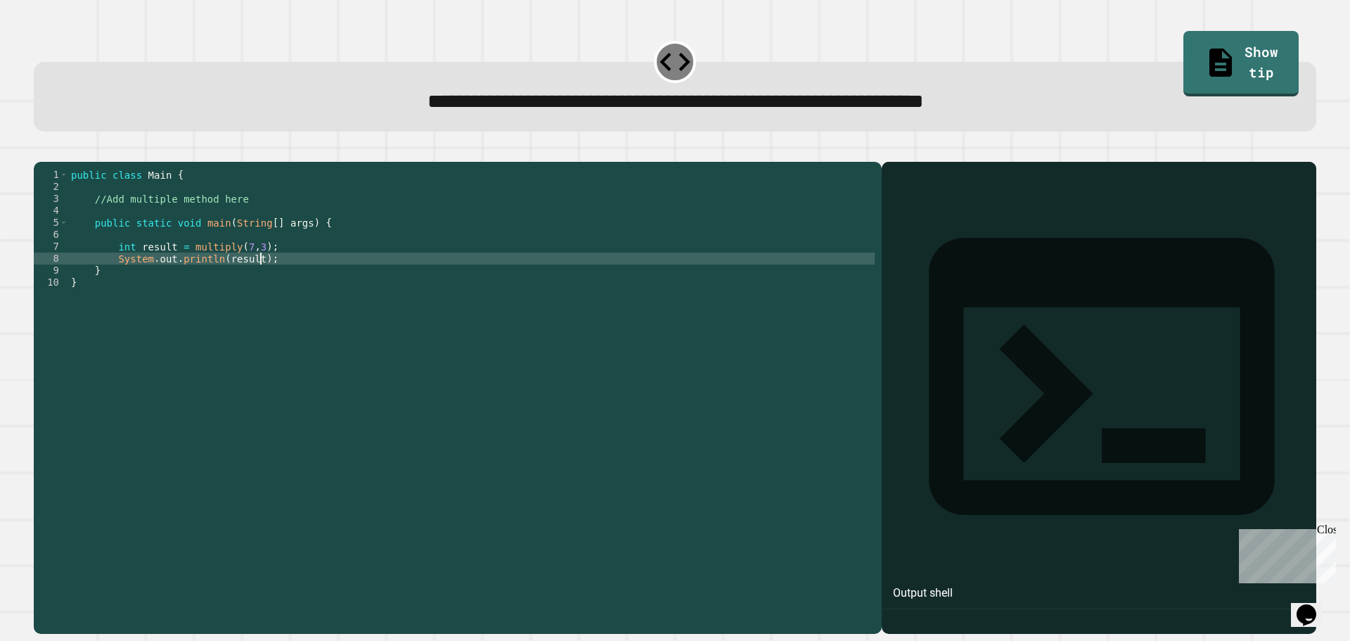
click at [92, 221] on div "public class Main { //Add multiple method here public static void main ( String…" at bounding box center [471, 384] width 806 height 430
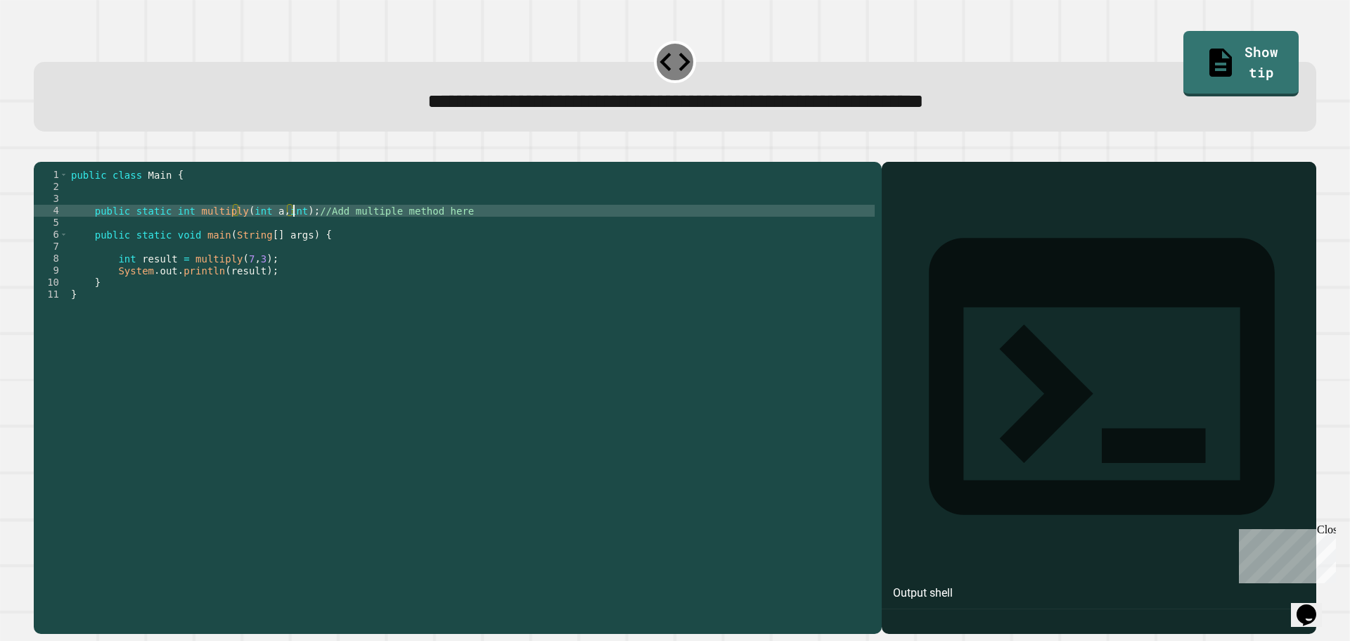
scroll to position [0, 16]
click at [530, 236] on div "public class Main { public static int multiply ( int a , int b ) ; //Add multip…" at bounding box center [471, 384] width 806 height 430
type textarea "**********"
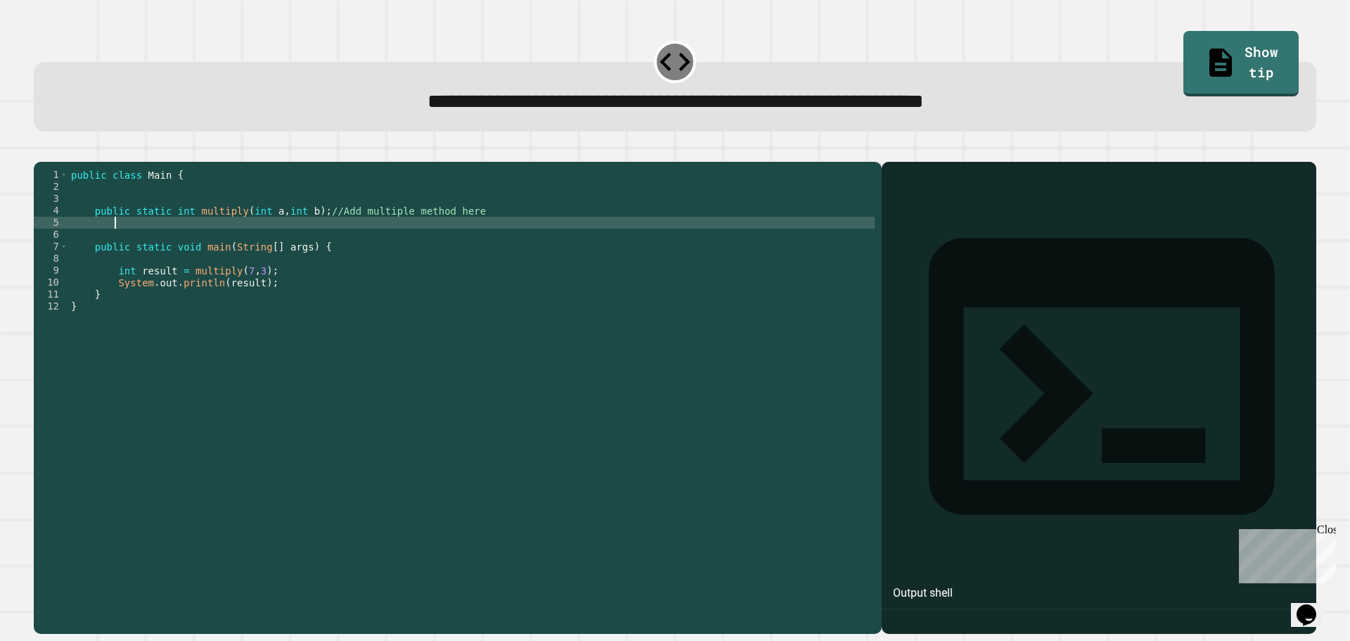
click at [317, 231] on div "public class Main { public static int multiply ( int a , int b ) ; //Add multip…" at bounding box center [471, 384] width 806 height 430
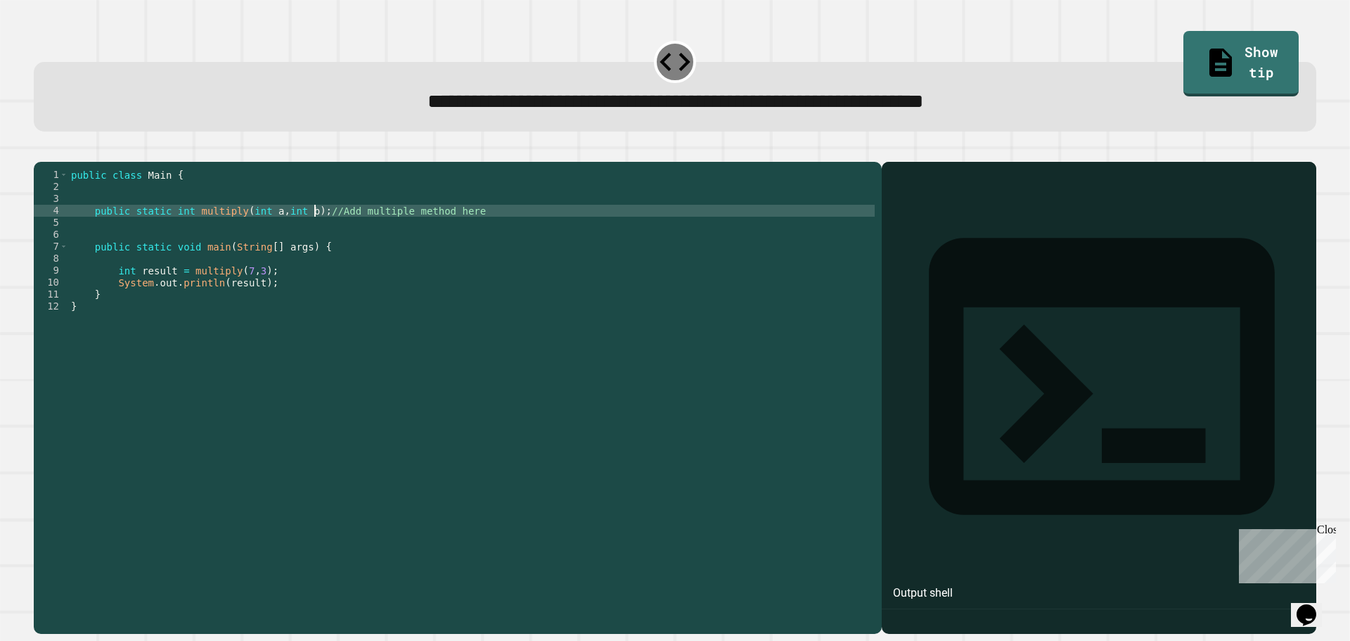
scroll to position [0, 17]
type textarea "**********"
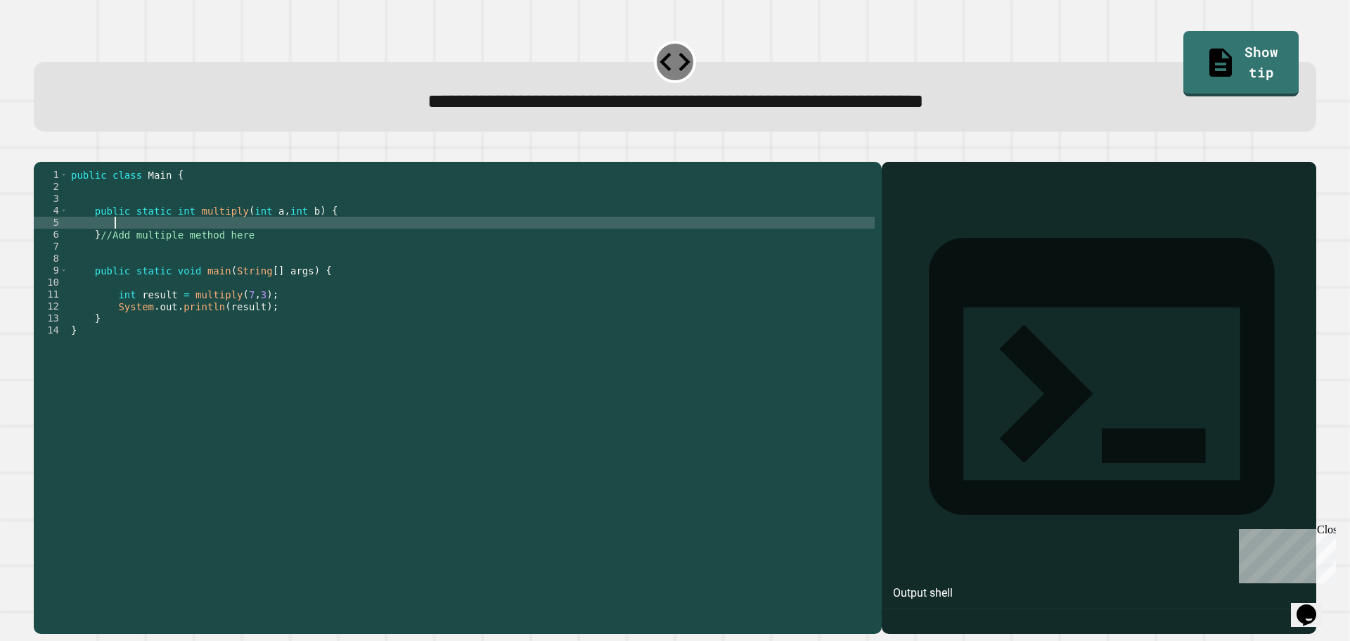
click at [98, 260] on div "public class Main { public static int multiply ( int a , int b ) { } //Add mult…" at bounding box center [471, 384] width 806 height 430
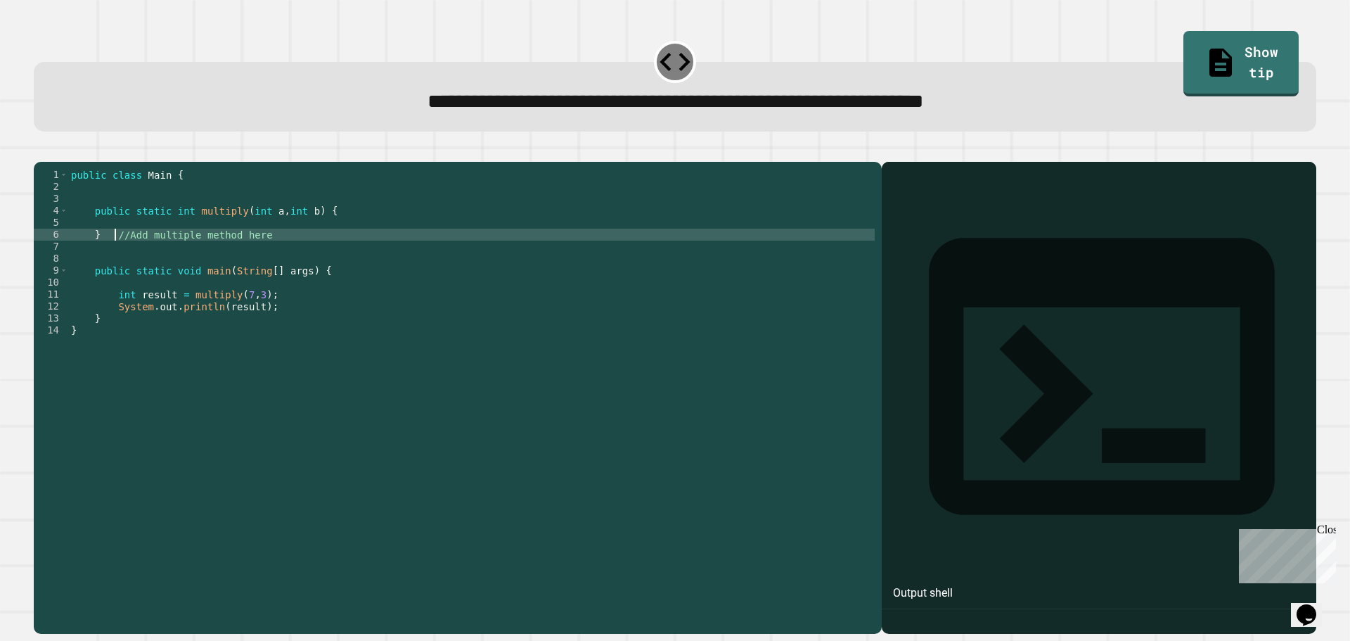
type textarea "**********"
click at [129, 245] on div "public class Main { public static int multiply ( int a , int b ) { } //Add mult…" at bounding box center [471, 384] width 806 height 430
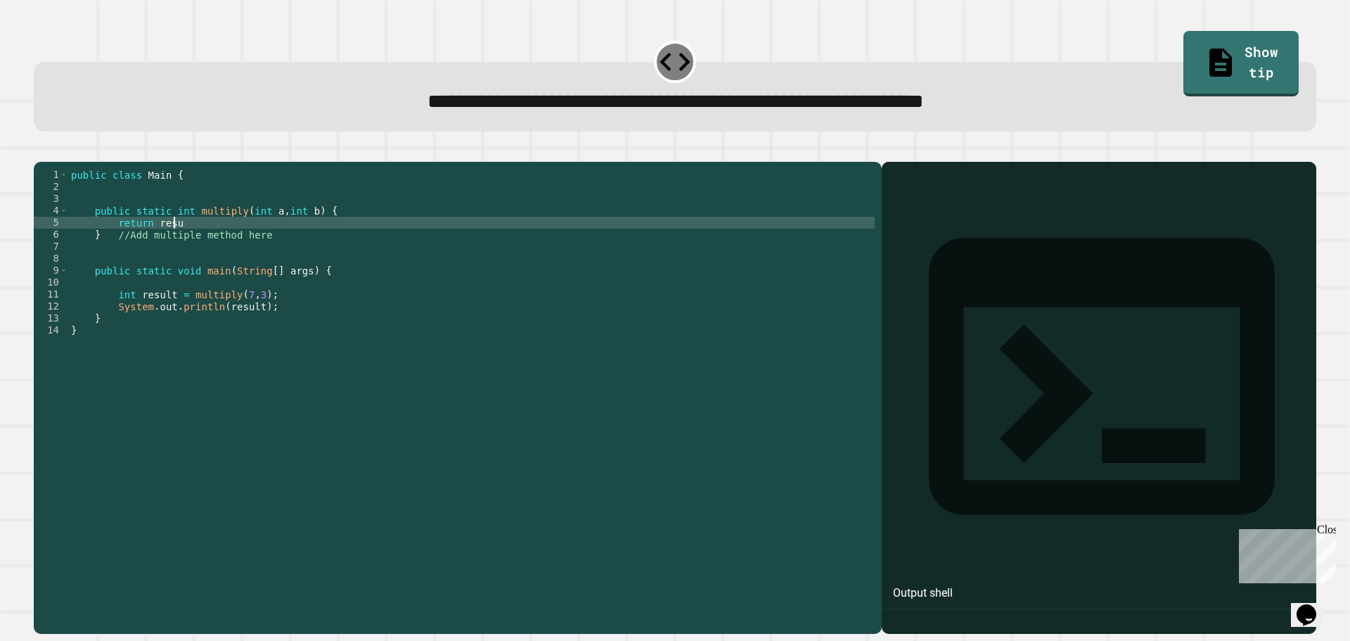
scroll to position [0, 7]
click at [117, 242] on div "public class Main { public static int multiply ( int a , int b ) { return resul…" at bounding box center [471, 384] width 806 height 430
click at [113, 242] on div "public class Main { public static int multiply ( int a , int b ) { return resul…" at bounding box center [471, 384] width 806 height 430
type textarea "**********"
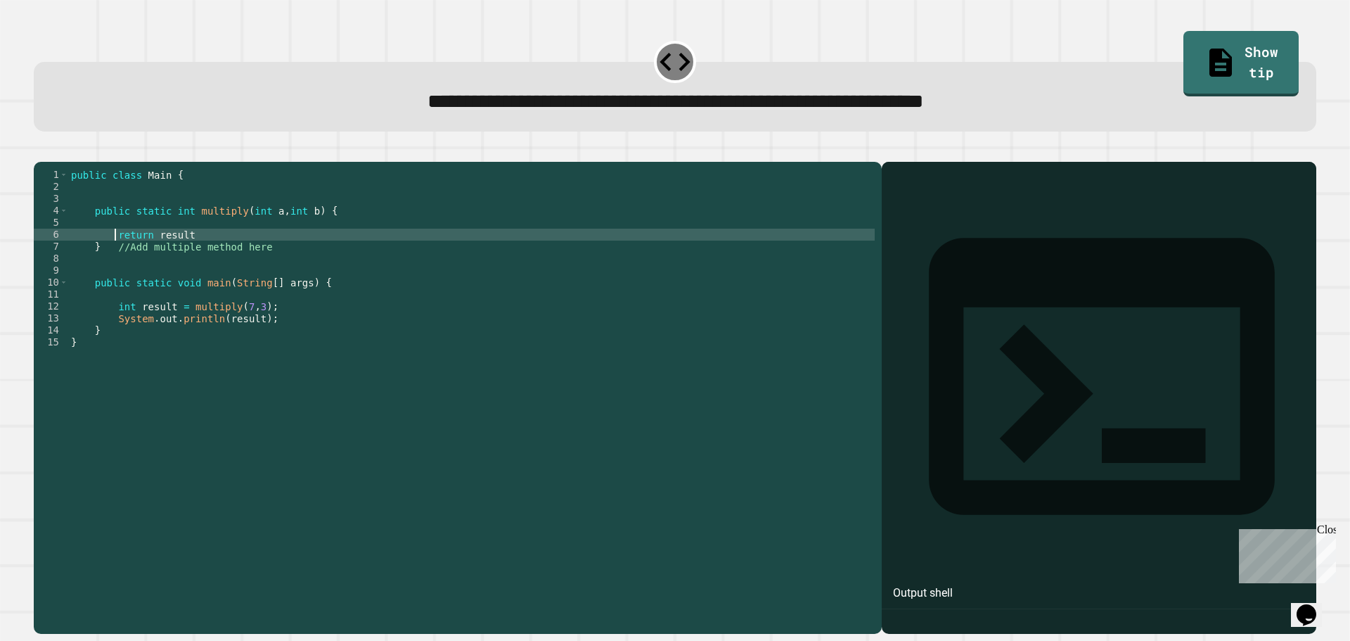
click at [124, 245] on div "public class Main { public static int multiply ( int a , int b ) { return resul…" at bounding box center [471, 384] width 806 height 430
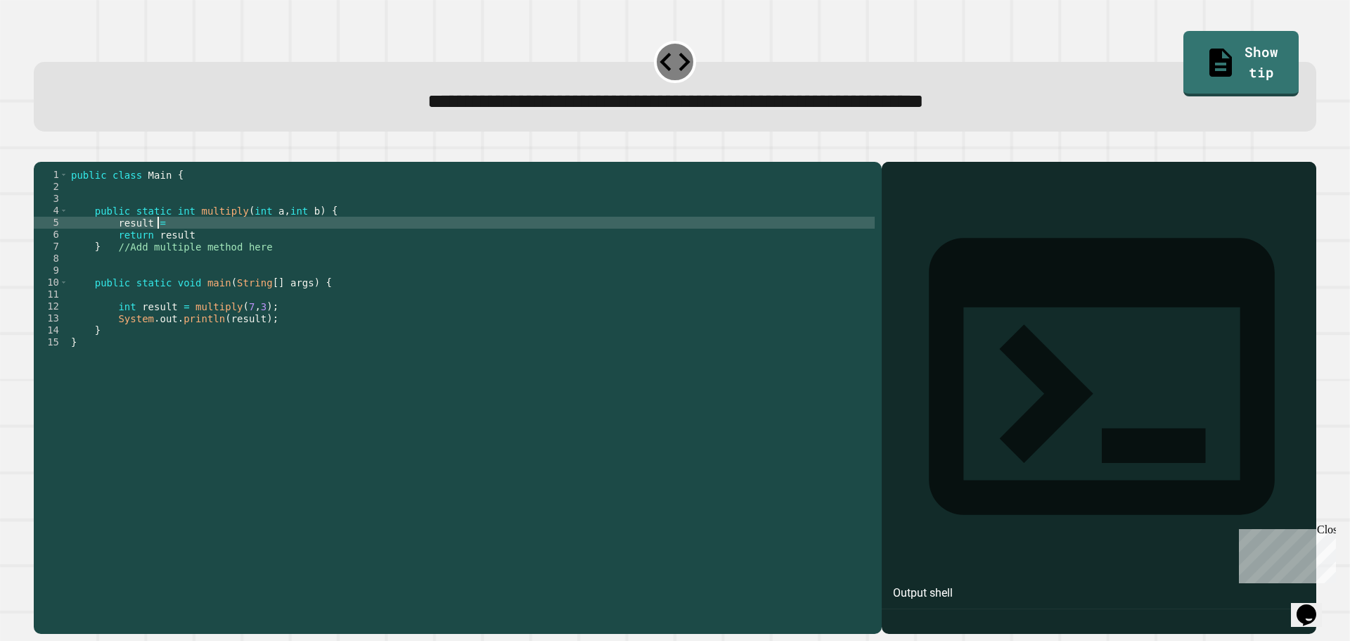
scroll to position [0, 6]
type textarea "*"
click at [112, 246] on div "public class Main { public static int multiply ( int a , int b ) { a * b return…" at bounding box center [471, 384] width 806 height 430
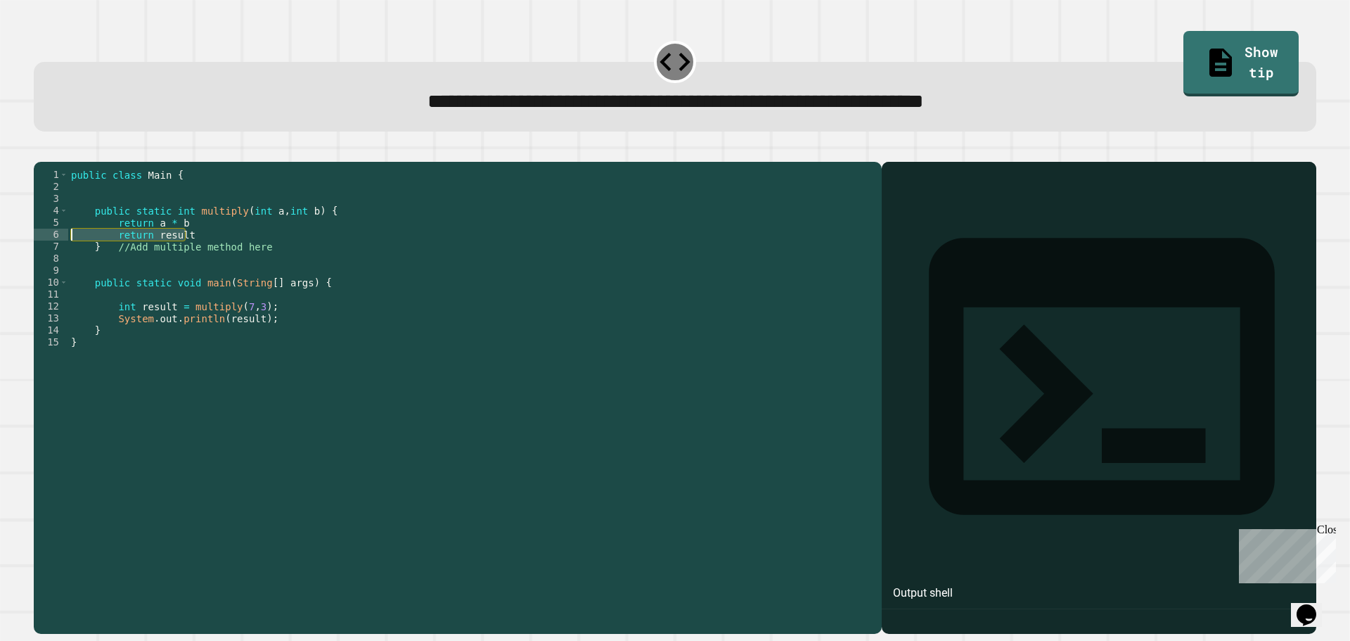
drag, startPoint x: 194, startPoint y: 255, endPoint x: 64, endPoint y: 255, distance: 130.1
click at [64, 255] on div "**********" at bounding box center [454, 372] width 841 height 406
type textarea "**********"
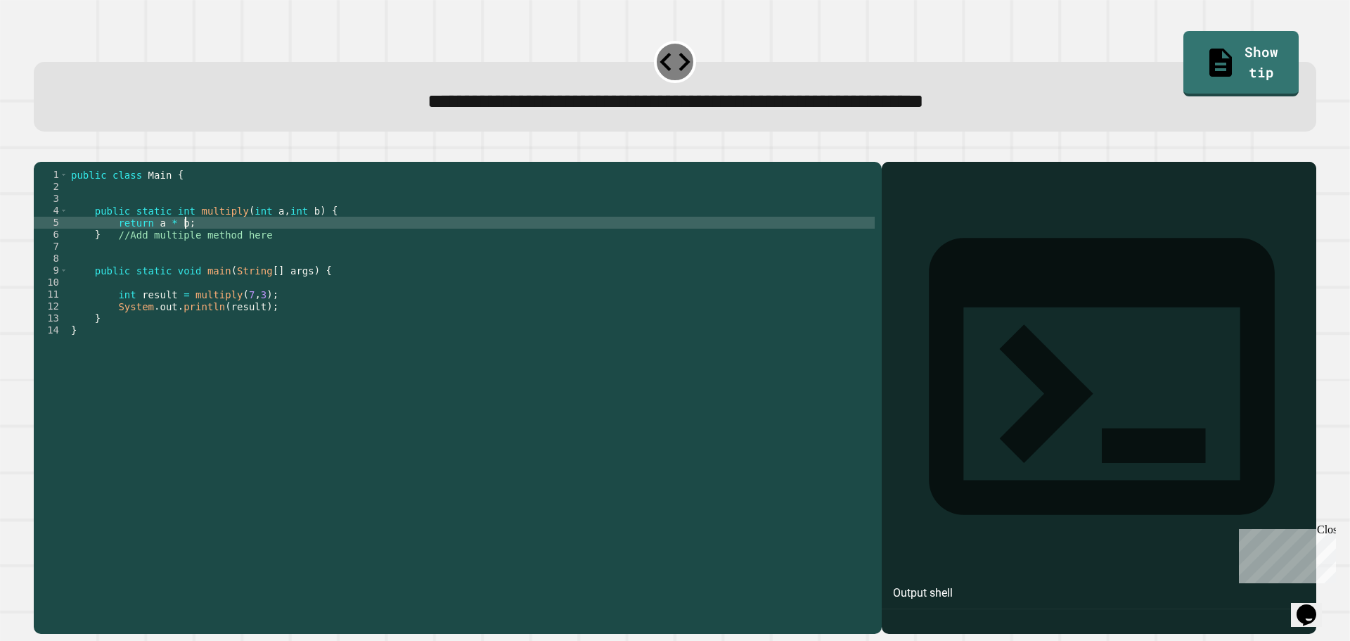
scroll to position [0, 7]
type textarea "**********"
click at [41, 150] on icon "button" at bounding box center [41, 150] width 0 height 0
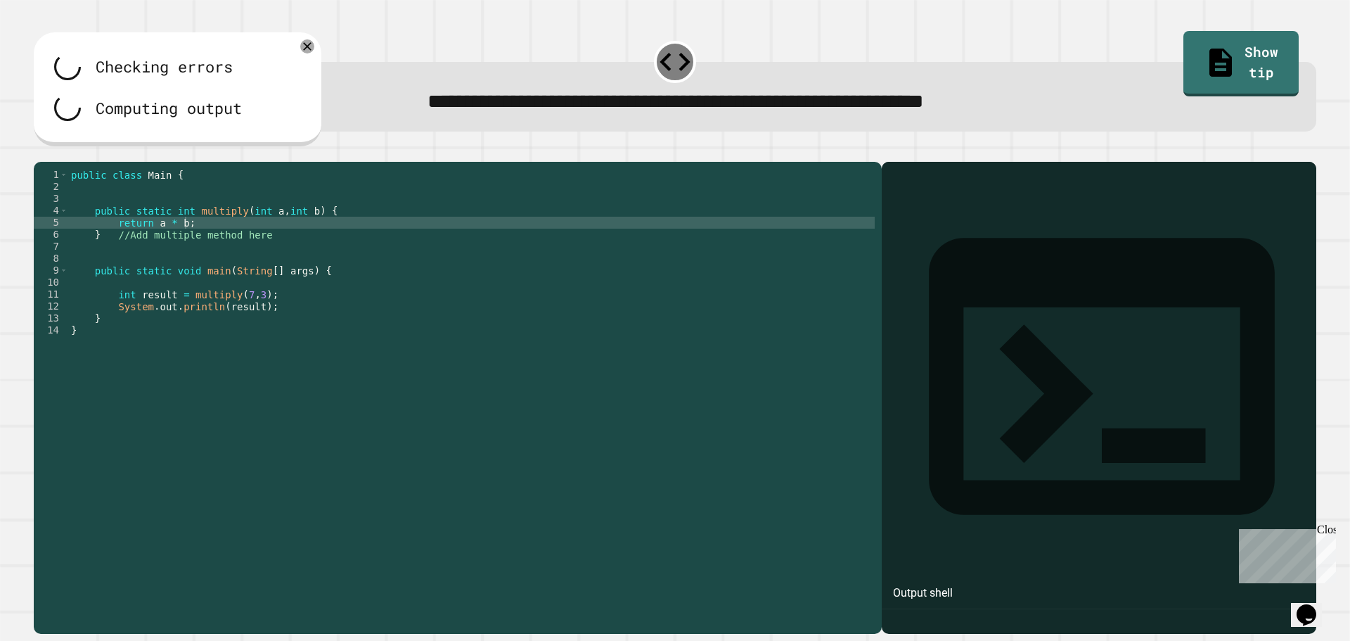
drag, startPoint x: 46, startPoint y: 169, endPoint x: 11, endPoint y: 181, distance: 36.5
click at [11, 181] on div "**********" at bounding box center [675, 320] width 1350 height 641
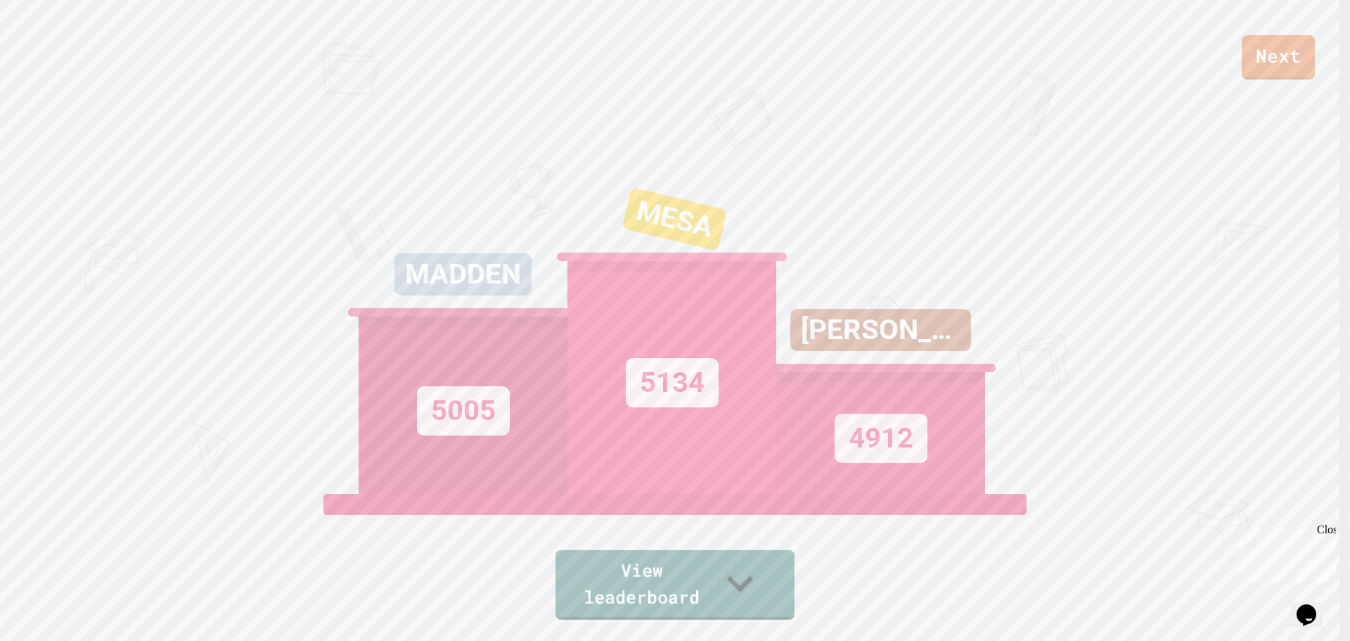
click at [712, 618] on div "Next MADDEN 5005 MESA 5134 [PERSON_NAME] 4912 View leaderboard" at bounding box center [675, 320] width 1350 height 641
click at [721, 585] on link "View leaderboard" at bounding box center [674, 583] width 241 height 71
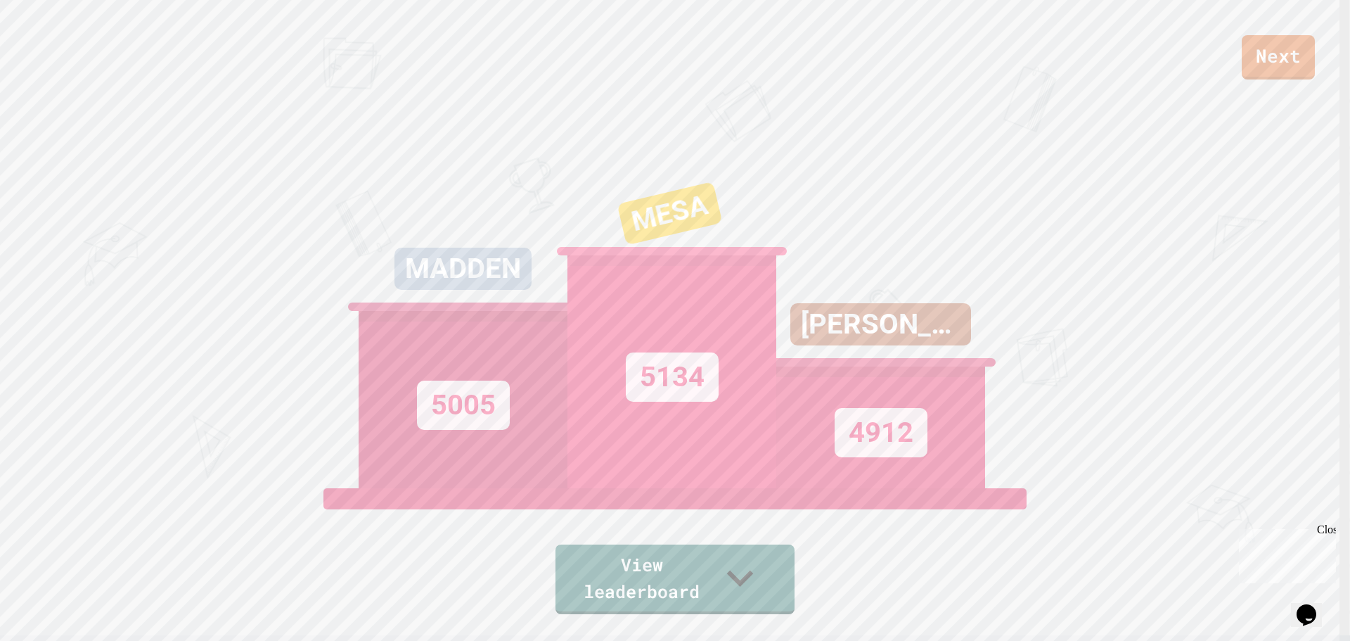
scroll to position [0, 0]
